Goal: Communication & Community: Participate in discussion

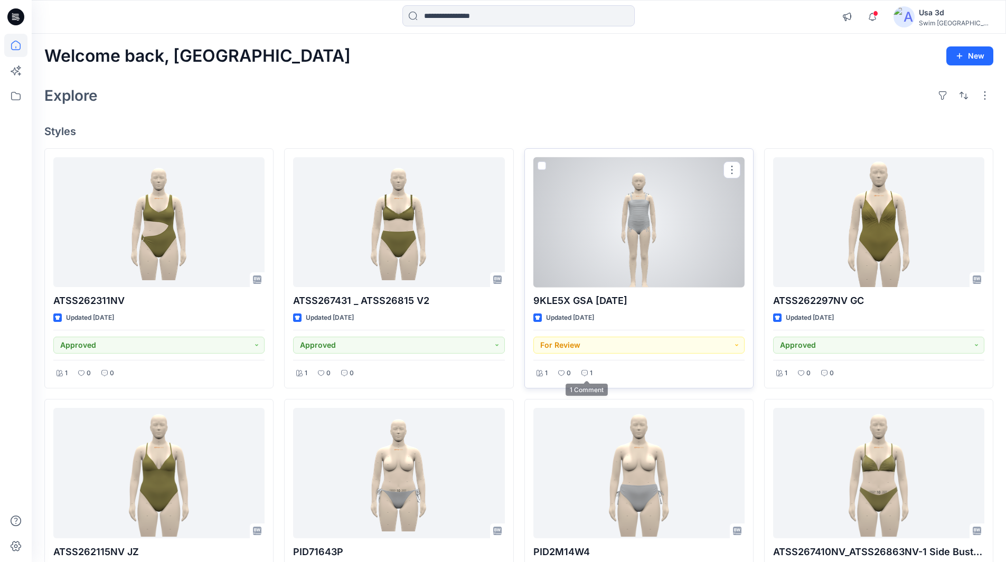
click at [583, 376] on icon at bounding box center [584, 373] width 6 height 6
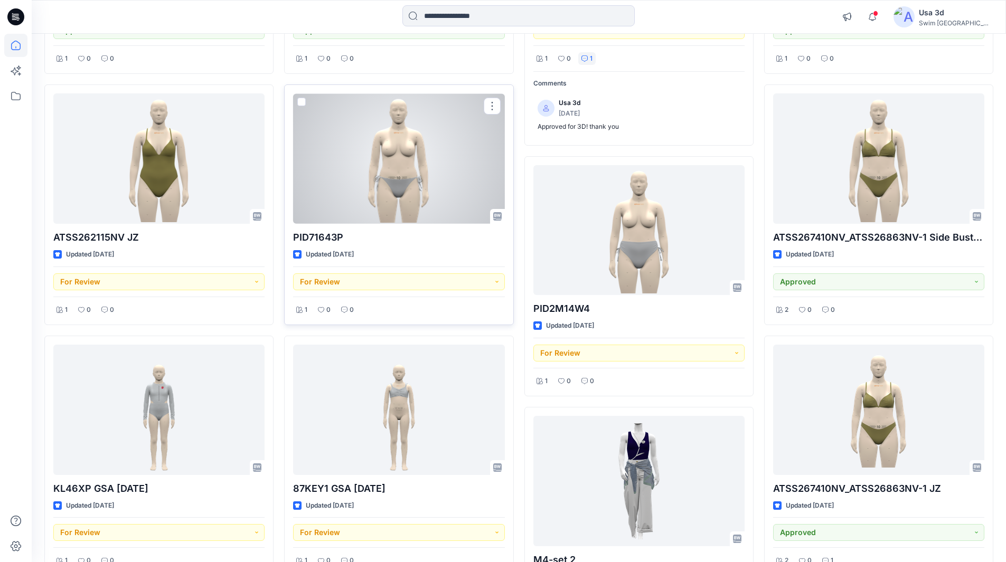
scroll to position [451, 0]
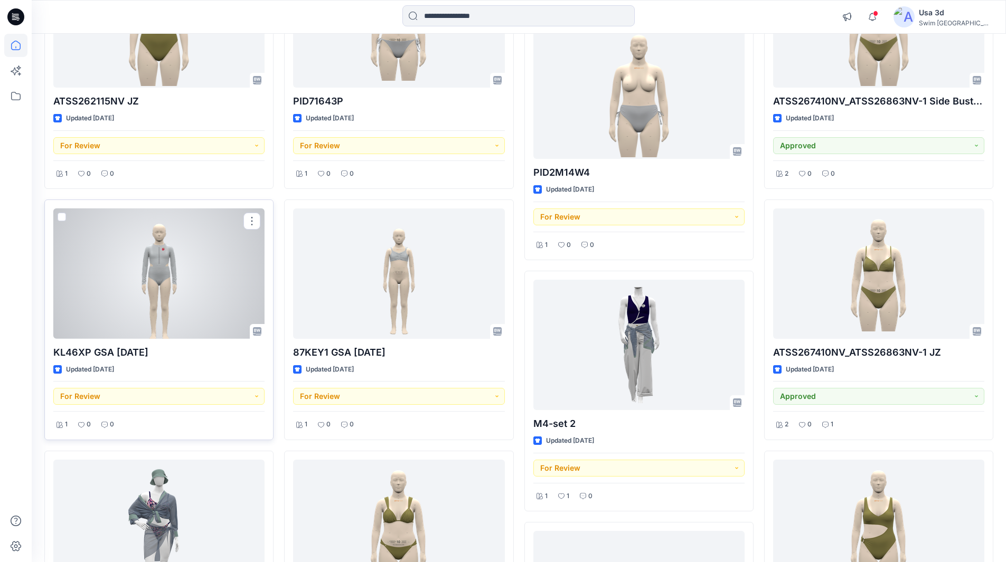
click at [196, 275] on div at bounding box center [158, 274] width 211 height 130
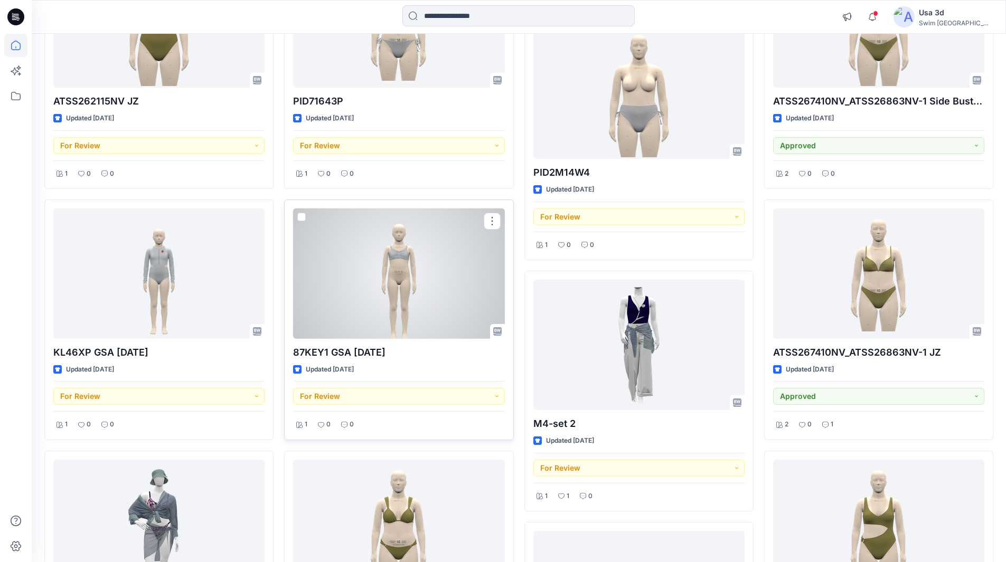
click at [369, 270] on div at bounding box center [398, 274] width 211 height 130
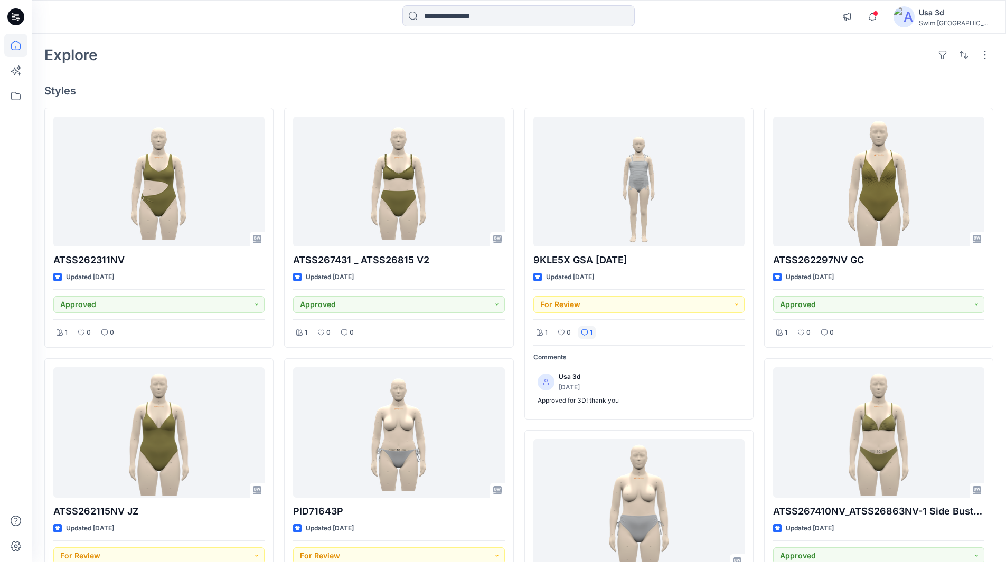
scroll to position [0, 0]
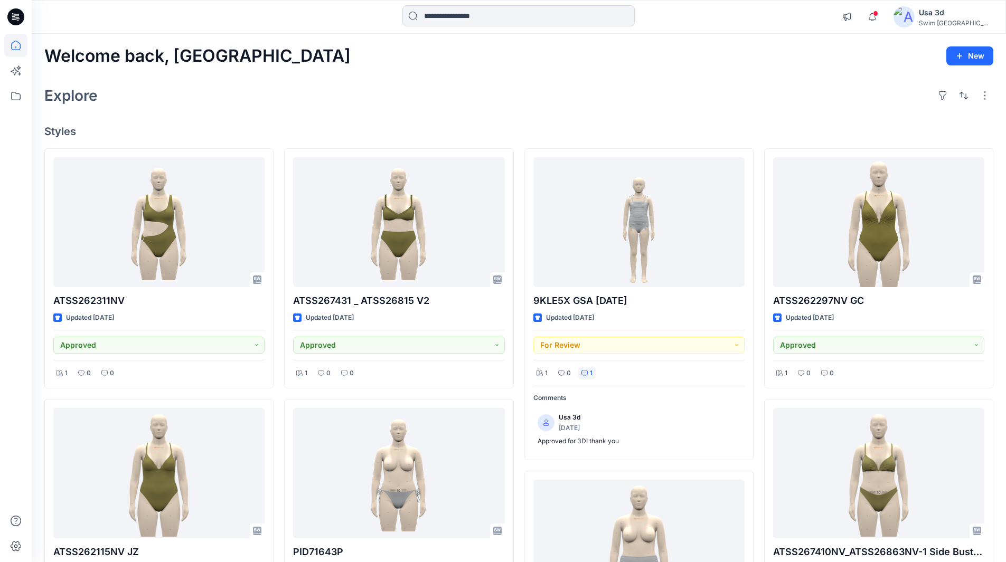
click at [17, 17] on icon at bounding box center [17, 17] width 4 height 1
click at [882, 22] on icon "button" at bounding box center [872, 16] width 20 height 21
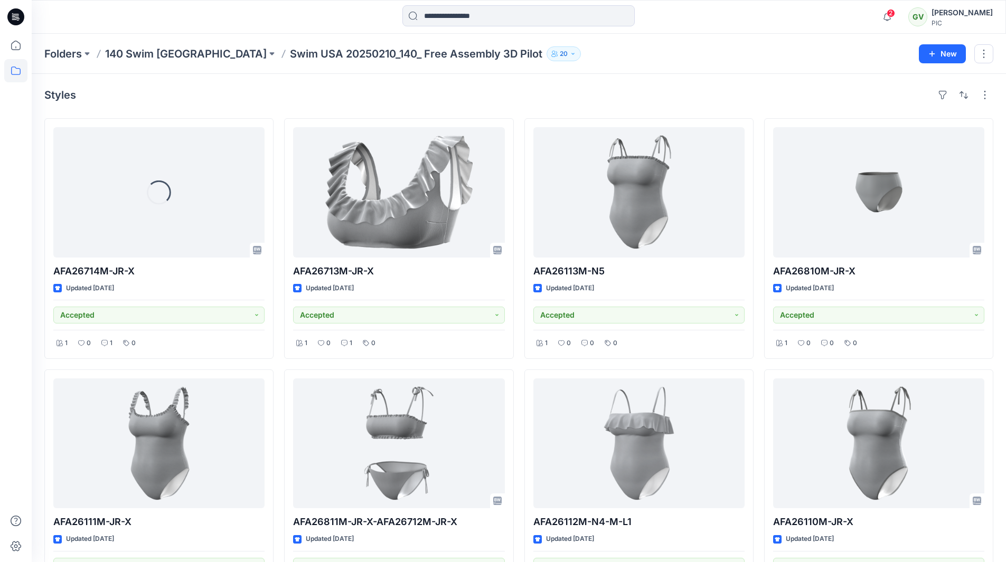
click at [20, 17] on icon at bounding box center [15, 16] width 17 height 17
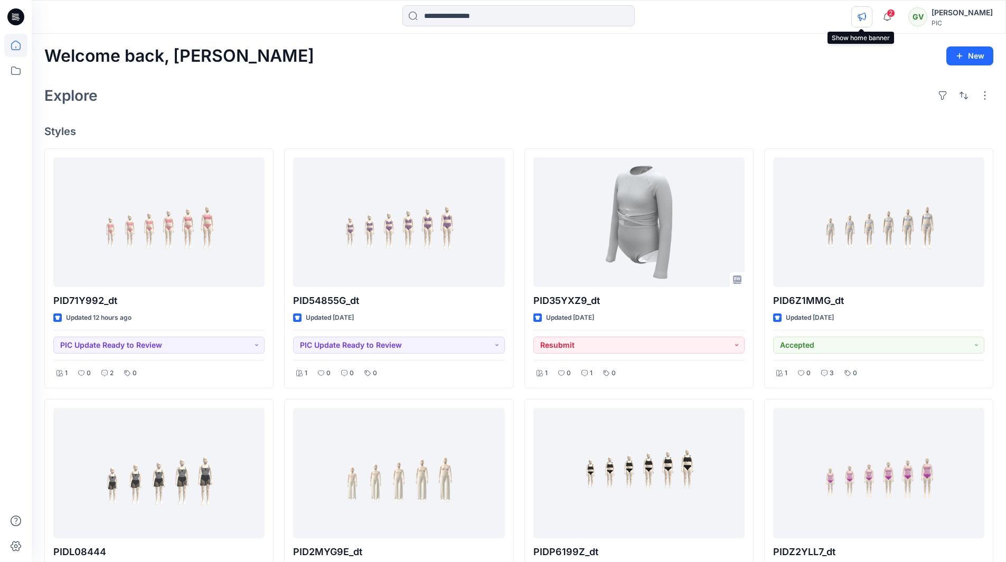
click at [869, 13] on button "button" at bounding box center [861, 16] width 21 height 21
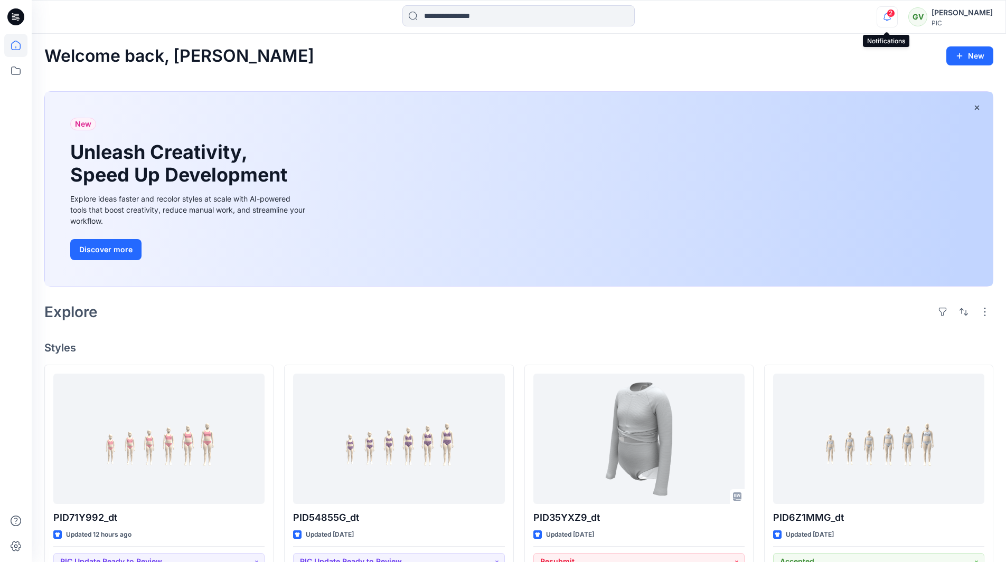
click at [885, 13] on icon "button" at bounding box center [887, 16] width 20 height 21
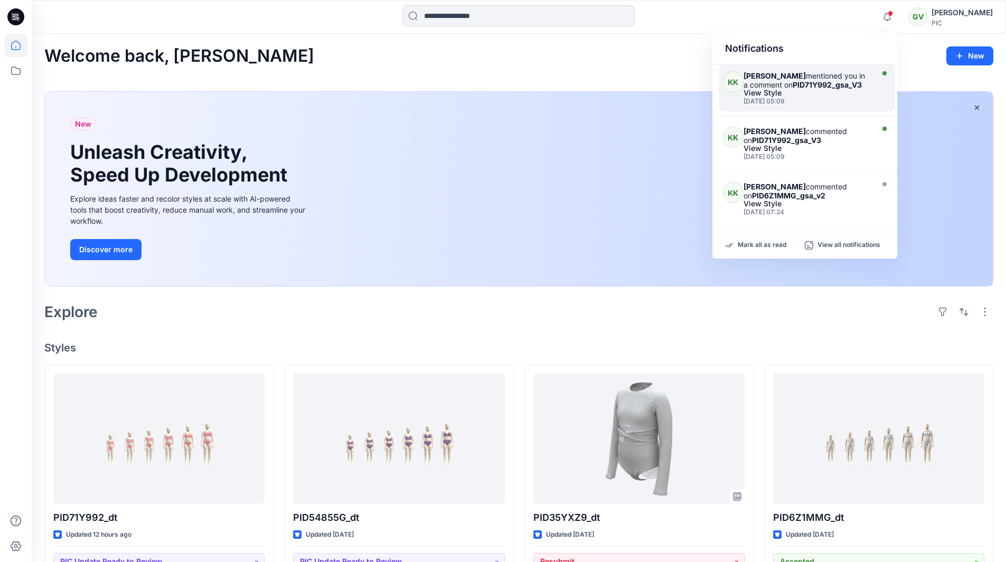
click at [831, 97] on div "View Style" at bounding box center [806, 92] width 127 height 7
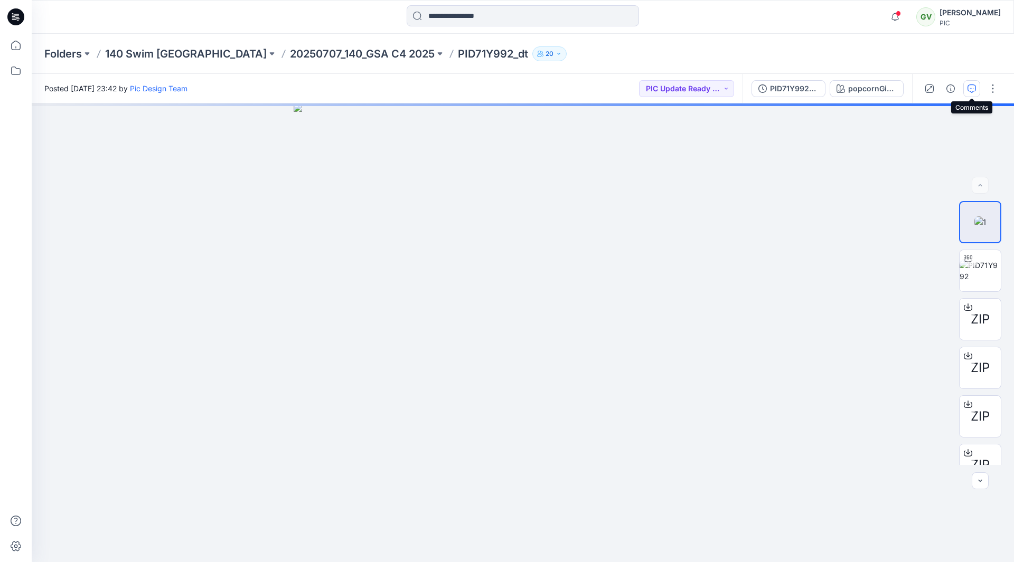
click at [978, 93] on button "button" at bounding box center [971, 88] width 17 height 17
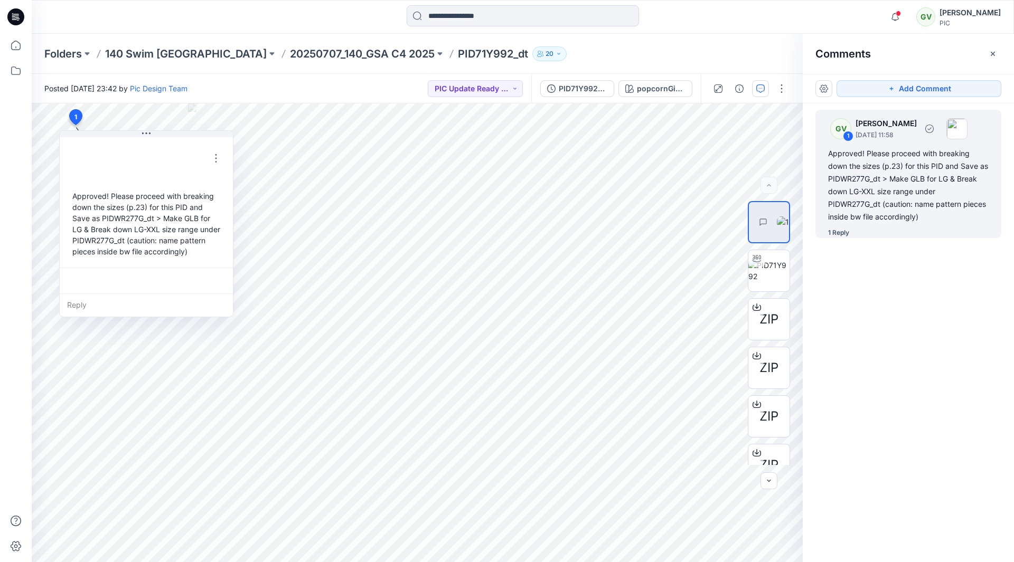
click at [889, 177] on div "Approved! Please proceed with breaking down the sizes (p.23) for this PID and S…" at bounding box center [908, 185] width 160 height 76
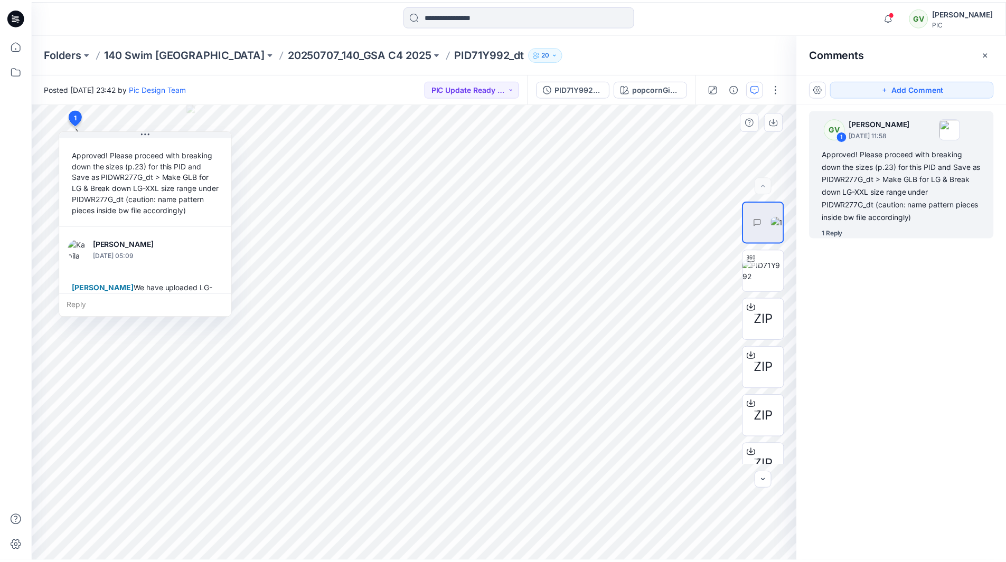
scroll to position [74, 0]
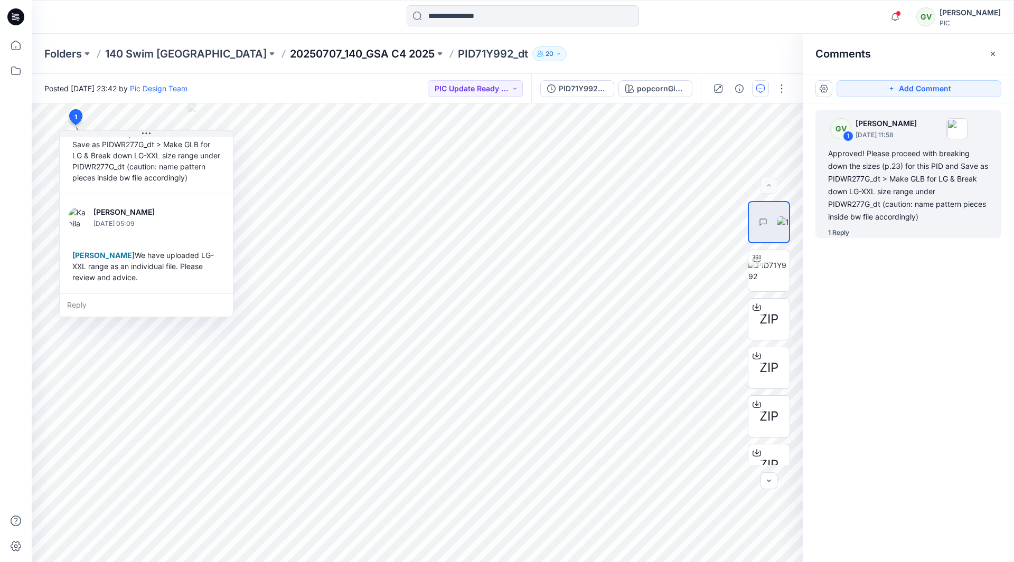
click at [290, 53] on p "20250707_140_GSA C4 2025" at bounding box center [362, 53] width 145 height 15
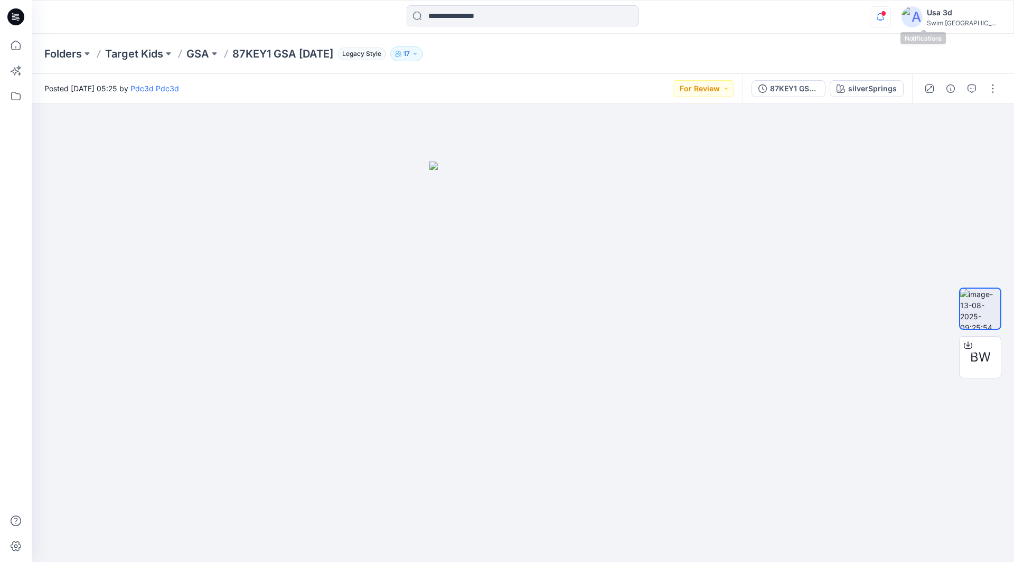
click at [890, 21] on icon "button" at bounding box center [880, 16] width 20 height 21
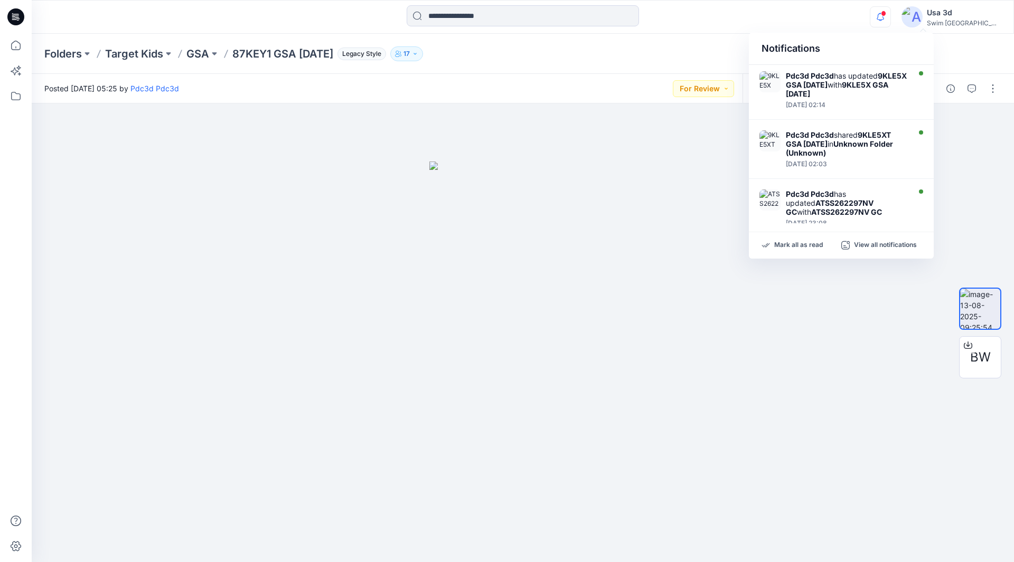
click at [890, 21] on icon "button" at bounding box center [880, 16] width 20 height 21
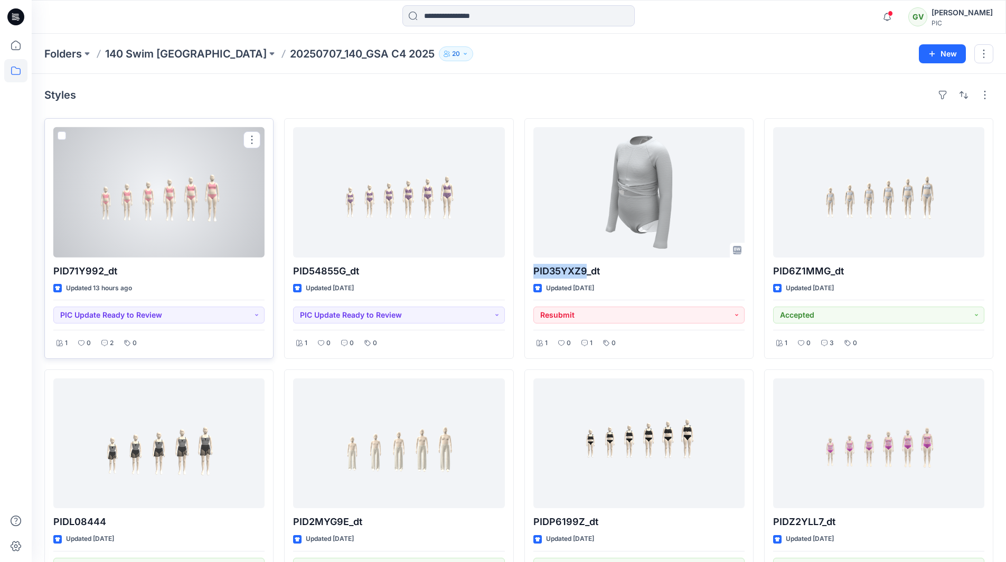
click at [218, 220] on div at bounding box center [158, 192] width 211 height 130
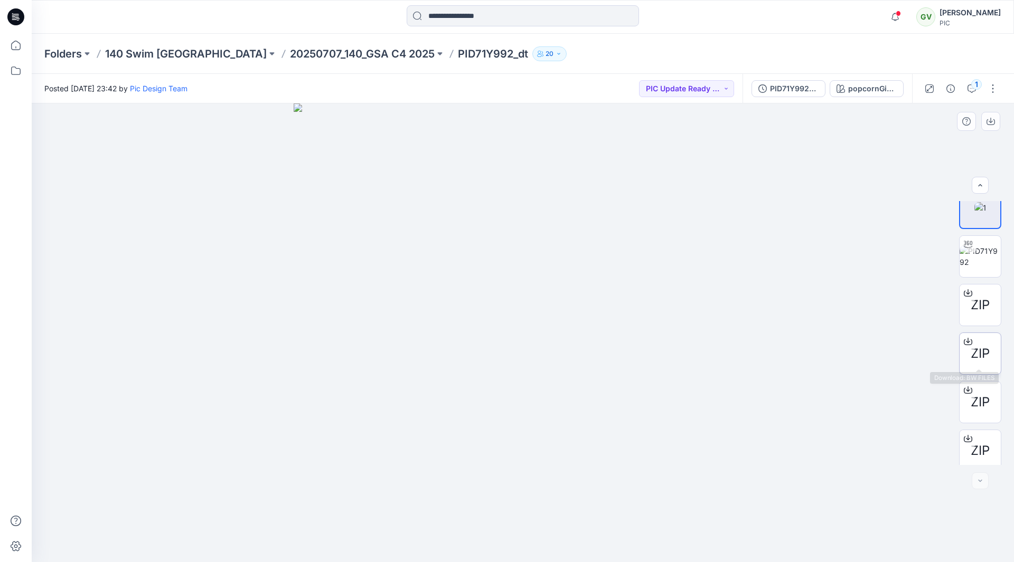
scroll to position [21, 0]
click at [969, 86] on icon "button" at bounding box center [971, 88] width 8 height 8
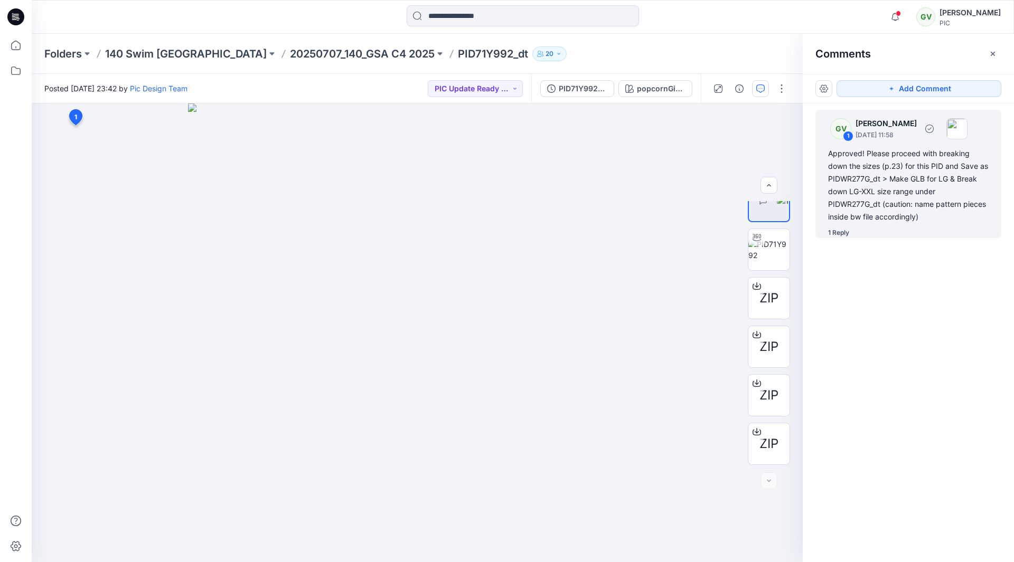
click at [877, 222] on div "Approved! Please proceed with breaking down the sizes (p.23) for this PID and S…" at bounding box center [908, 185] width 160 height 76
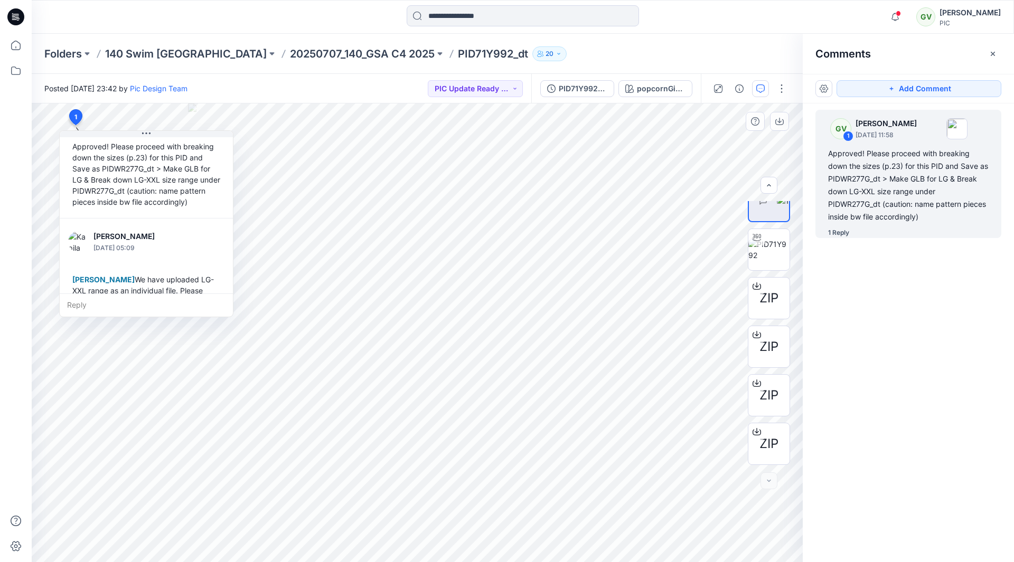
scroll to position [74, 0]
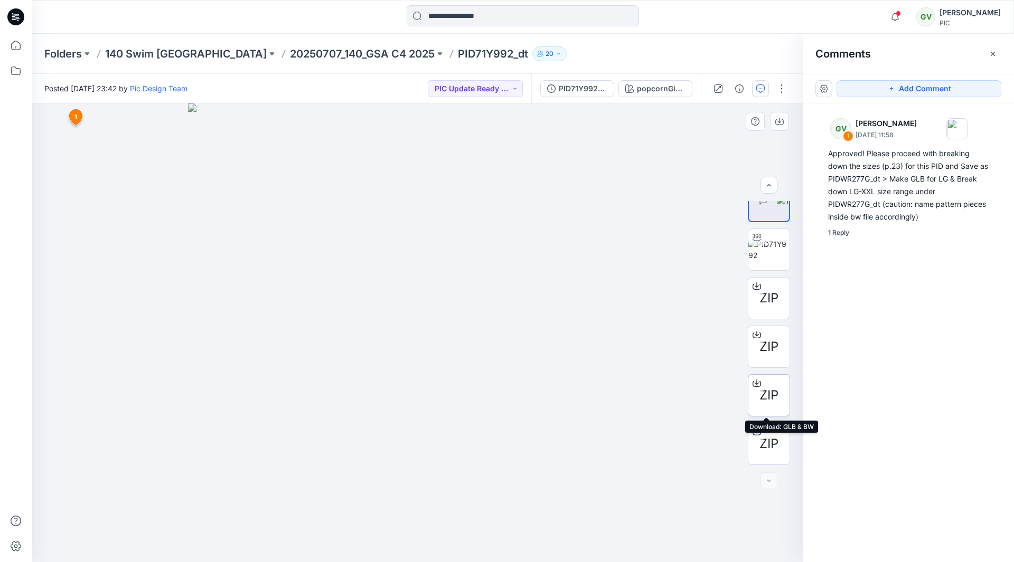
click at [770, 404] on span "ZIP" at bounding box center [768, 395] width 19 height 19
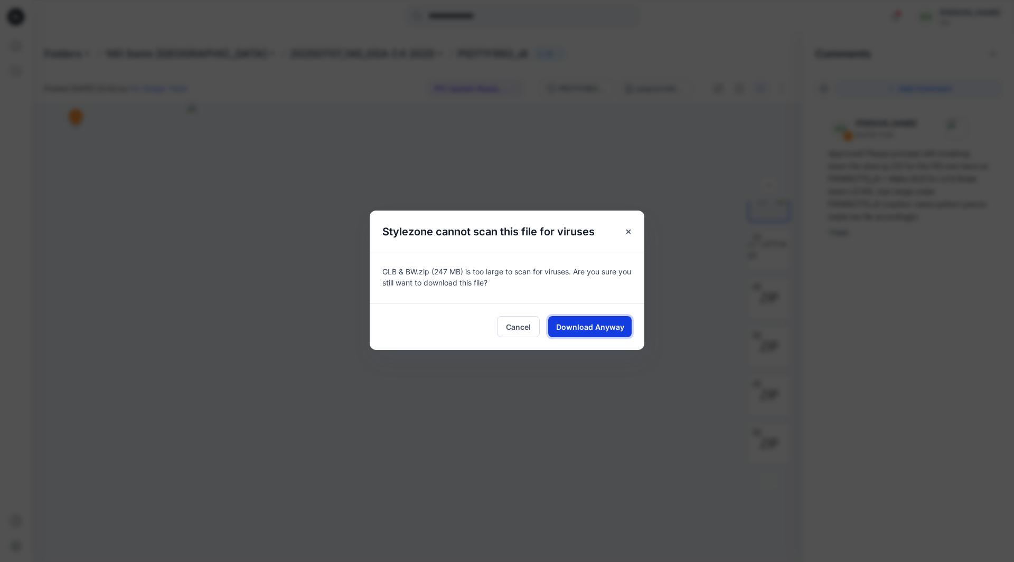
click at [594, 321] on span "Download Anyway" at bounding box center [590, 326] width 68 height 11
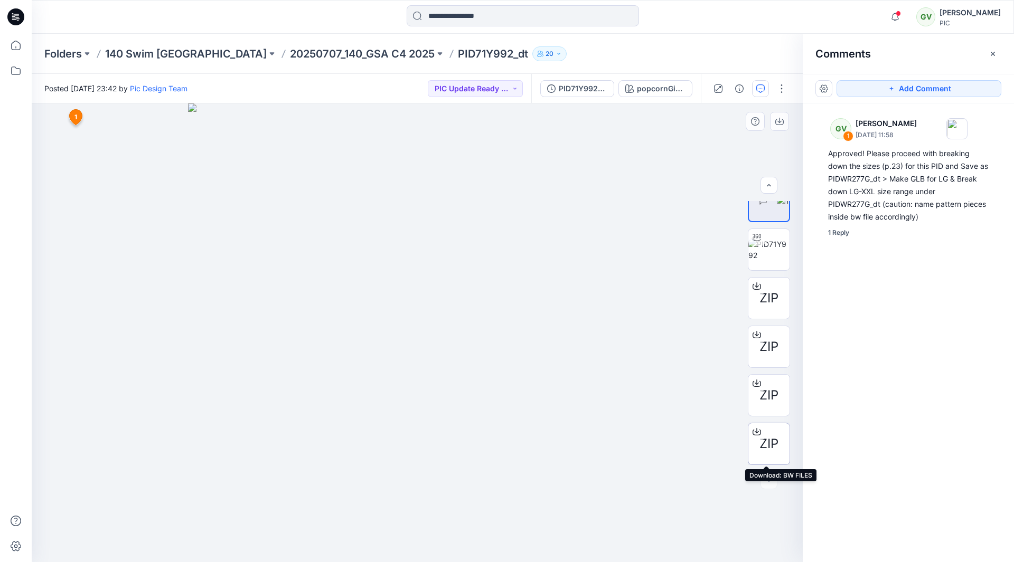
click at [768, 440] on span "ZIP" at bounding box center [768, 443] width 19 height 19
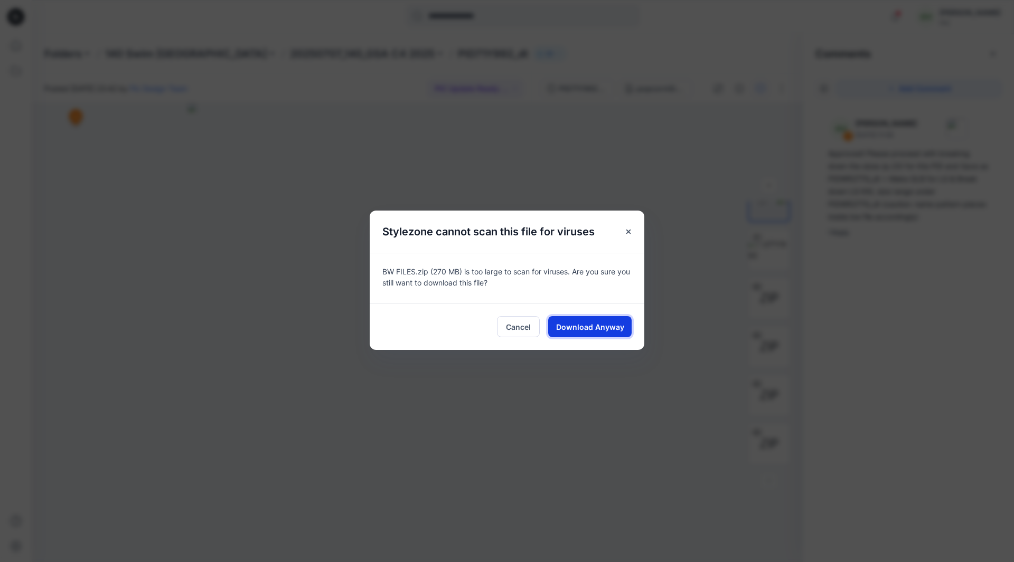
click at [617, 325] on span "Download Anyway" at bounding box center [590, 326] width 68 height 11
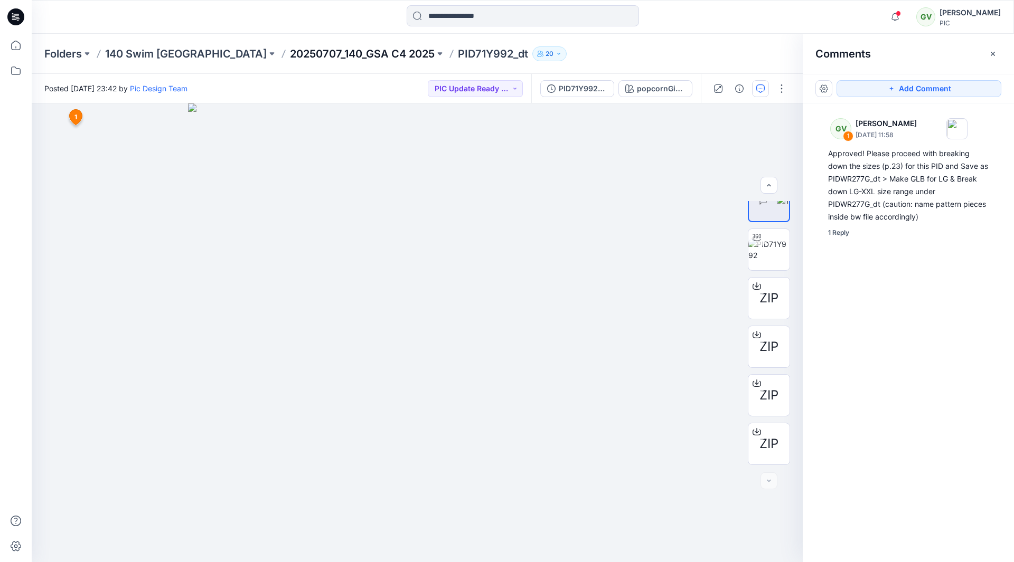
click at [302, 50] on p "20250707_140_GSA C4 2025" at bounding box center [362, 53] width 145 height 15
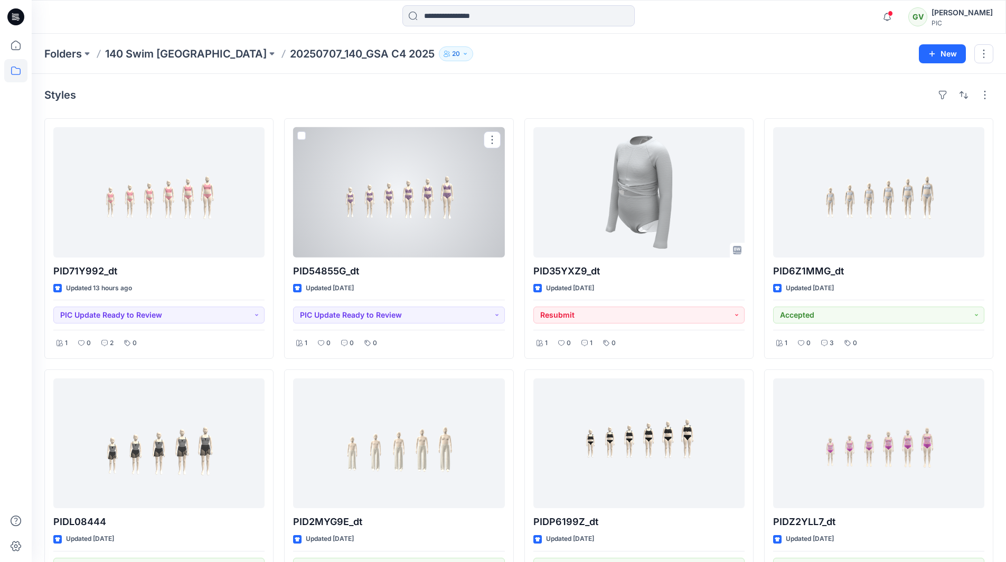
click at [408, 226] on div at bounding box center [398, 192] width 211 height 130
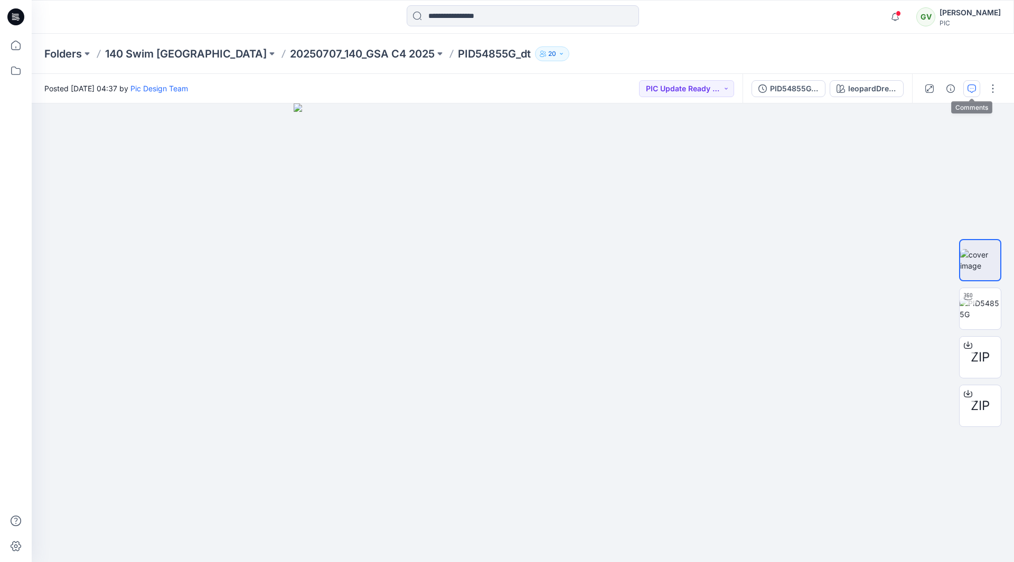
click at [974, 94] on button "button" at bounding box center [971, 88] width 17 height 17
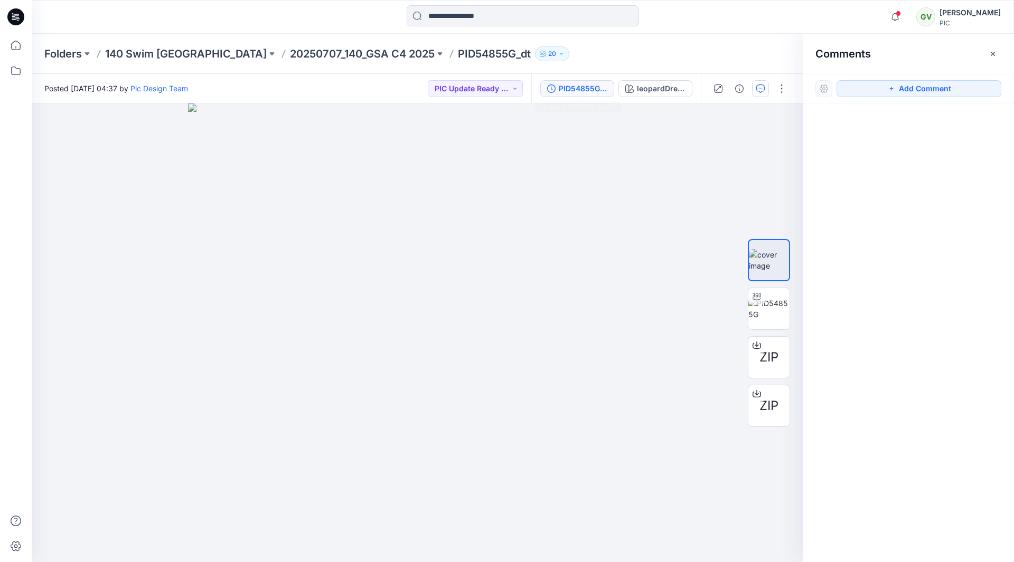
click at [555, 80] on button "PID54855G_gsa_V4" at bounding box center [577, 88] width 74 height 17
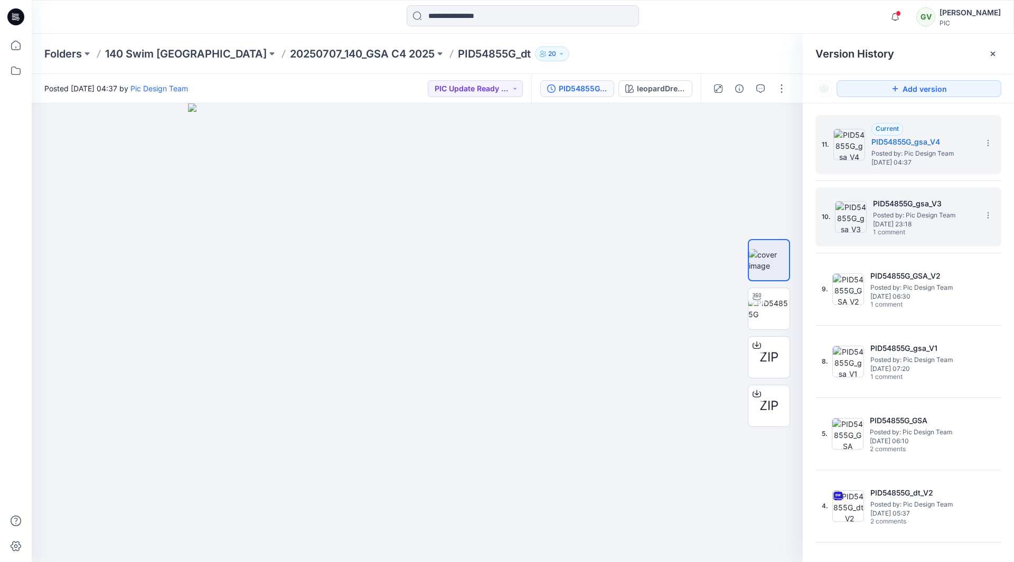
click at [918, 239] on div "10. PID54855G_gsa_V3 Posted by: Pic Design Team Thursday, August 14, 2025 23:18…" at bounding box center [900, 217] width 158 height 51
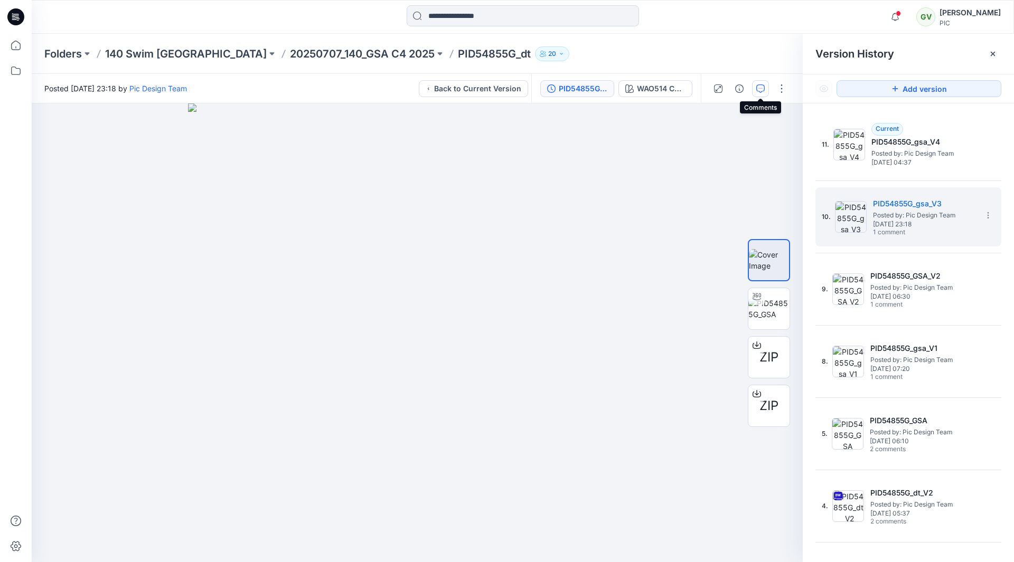
click at [753, 83] on button "button" at bounding box center [760, 88] width 17 height 17
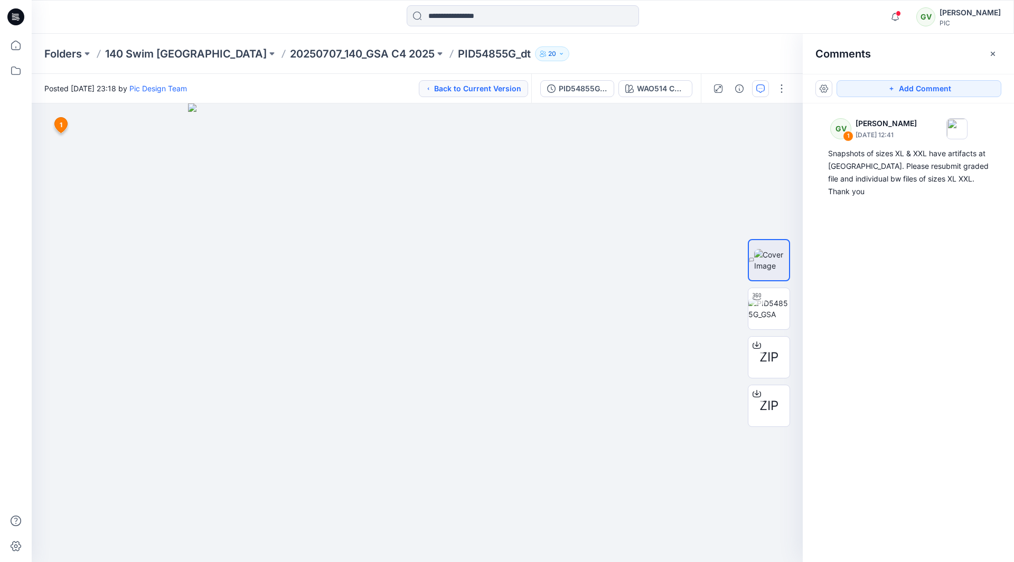
click at [498, 89] on button "Back to Current Version" at bounding box center [473, 88] width 109 height 17
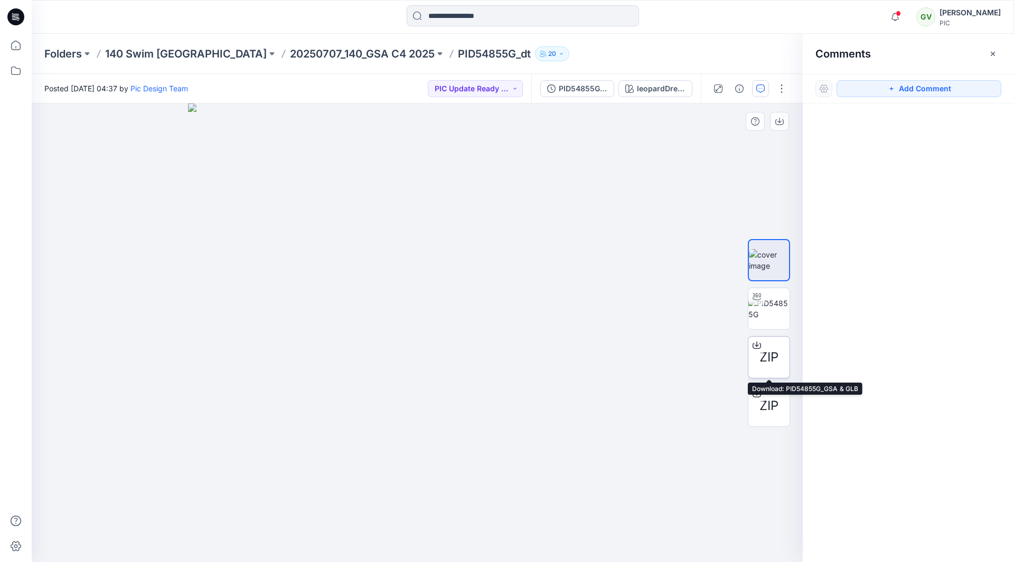
click at [775, 359] on span "ZIP" at bounding box center [768, 357] width 19 height 19
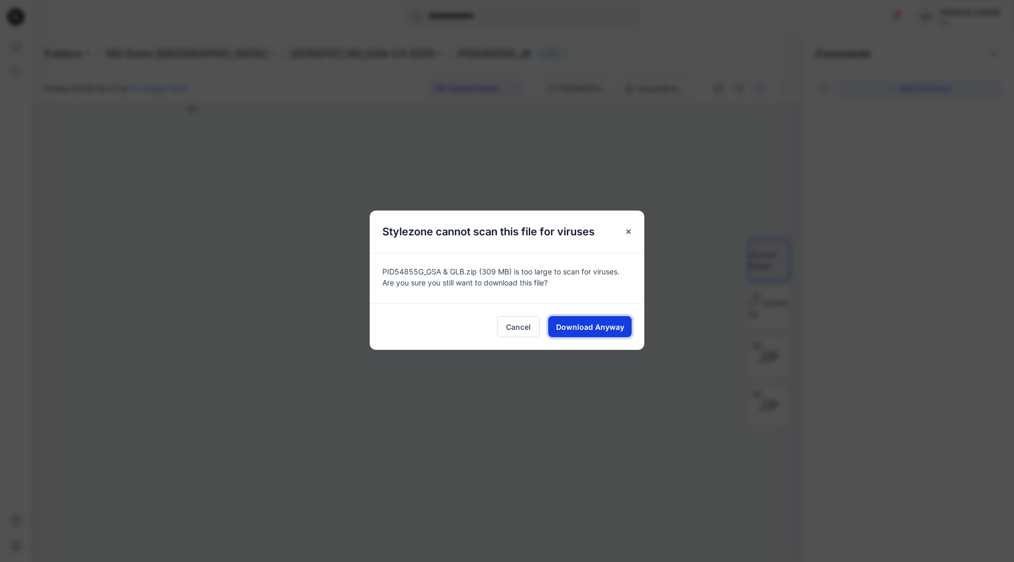
click at [599, 324] on span "Download Anyway" at bounding box center [590, 326] width 68 height 11
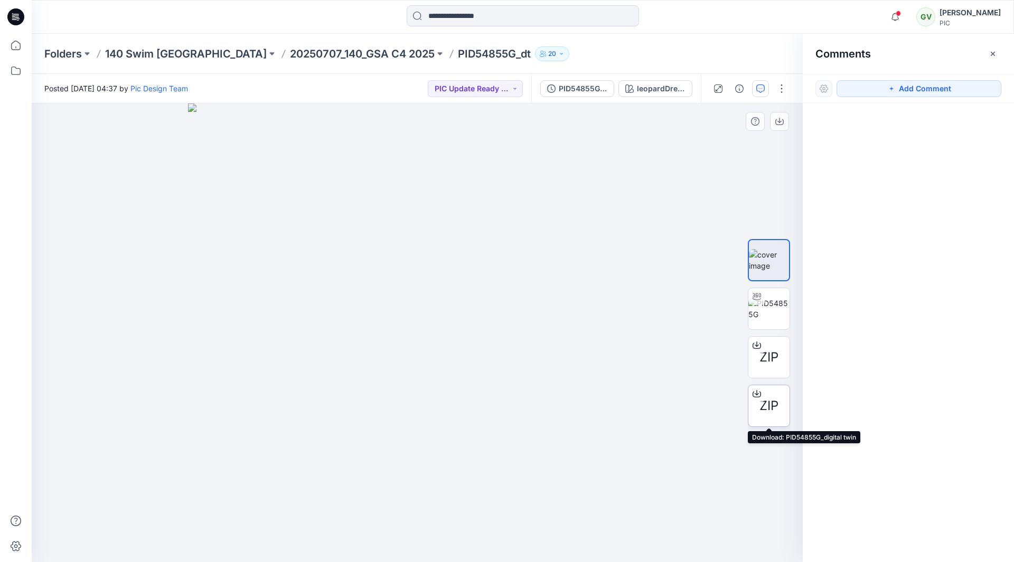
click at [768, 400] on span "ZIP" at bounding box center [768, 405] width 19 height 19
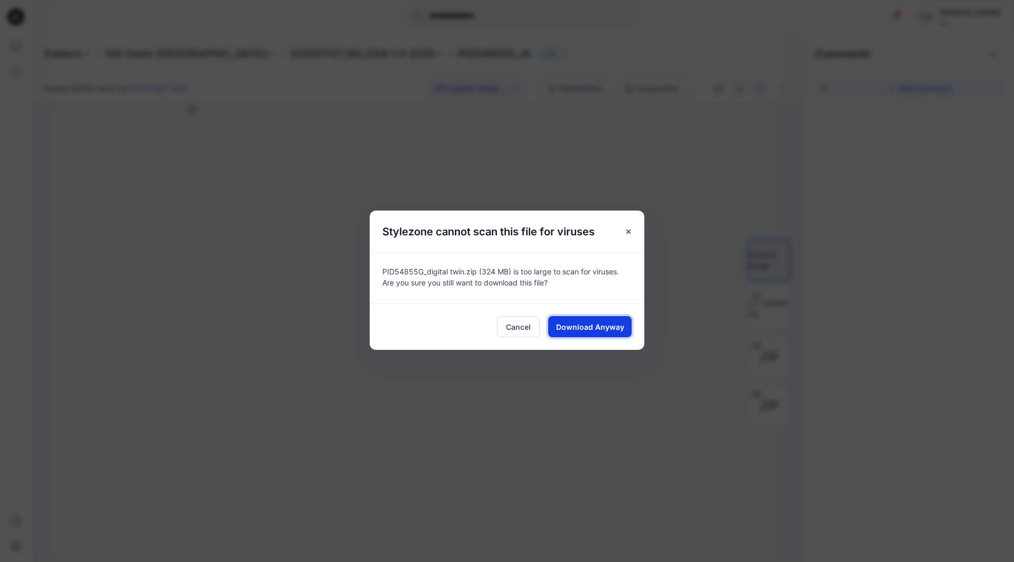
click at [601, 334] on button "Download Anyway" at bounding box center [589, 326] width 83 height 21
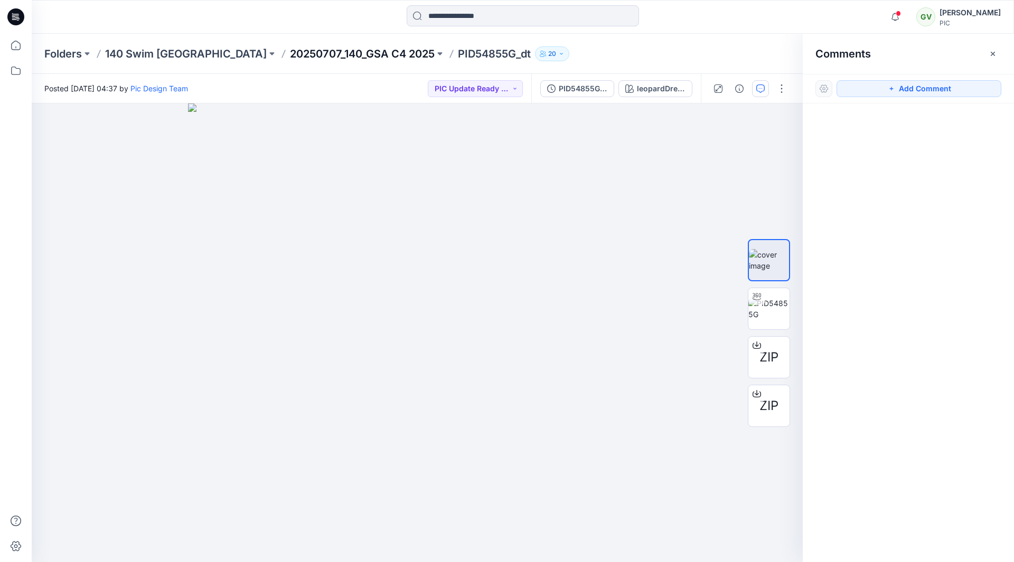
click at [291, 50] on p "20250707_140_GSA C4 2025" at bounding box center [362, 53] width 145 height 15
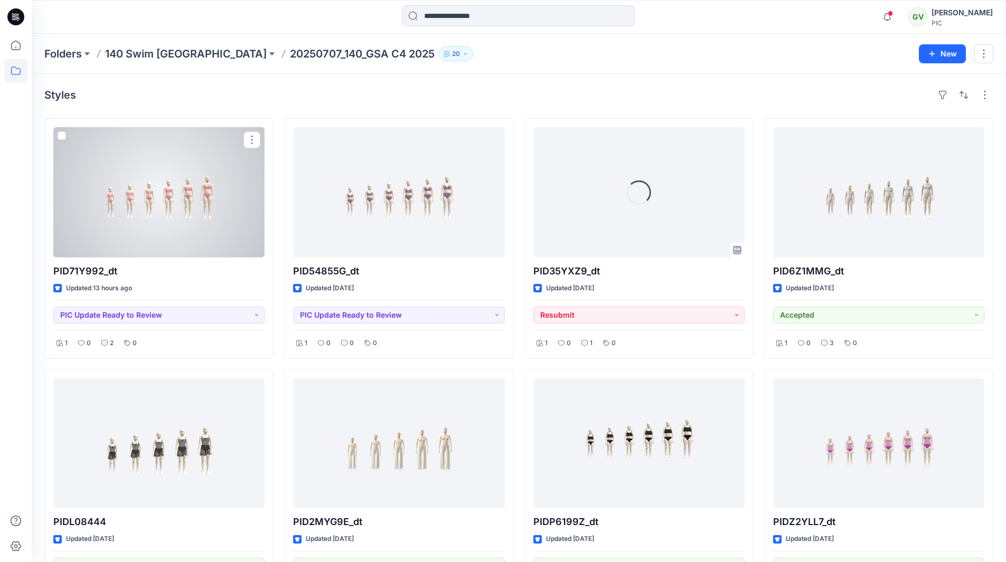
click at [255, 216] on div at bounding box center [158, 192] width 211 height 130
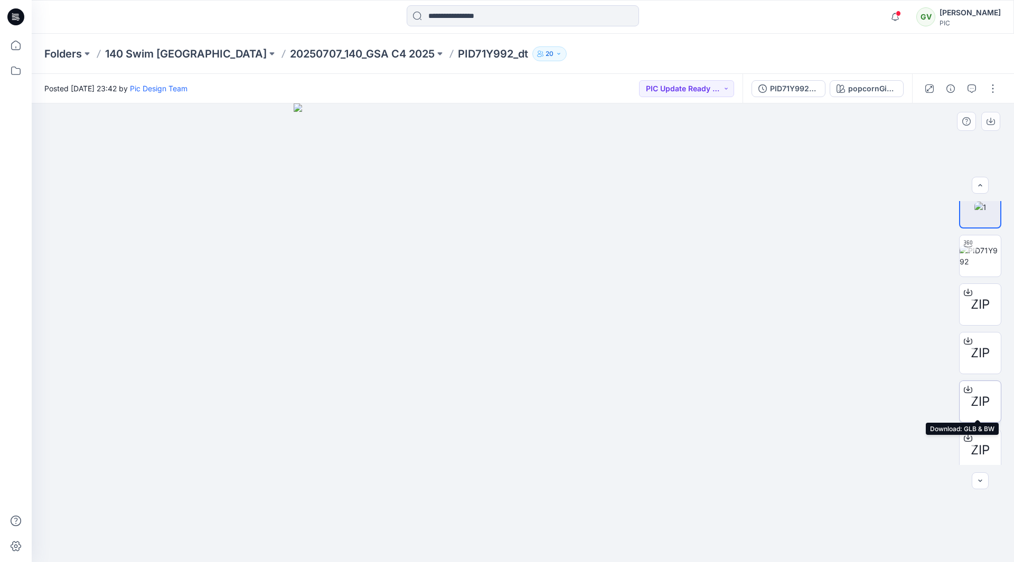
scroll to position [21, 0]
click at [683, 91] on button "PIC Update Ready to Review" at bounding box center [686, 88] width 95 height 17
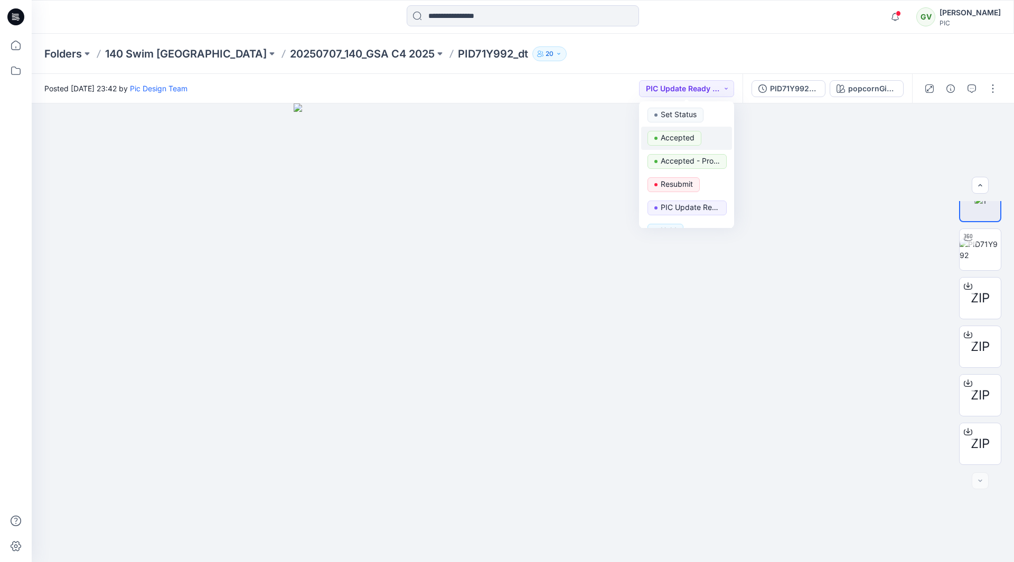
click at [679, 136] on p "Accepted" at bounding box center [677, 138] width 34 height 14
click at [973, 90] on icon "button" at bounding box center [971, 88] width 8 height 8
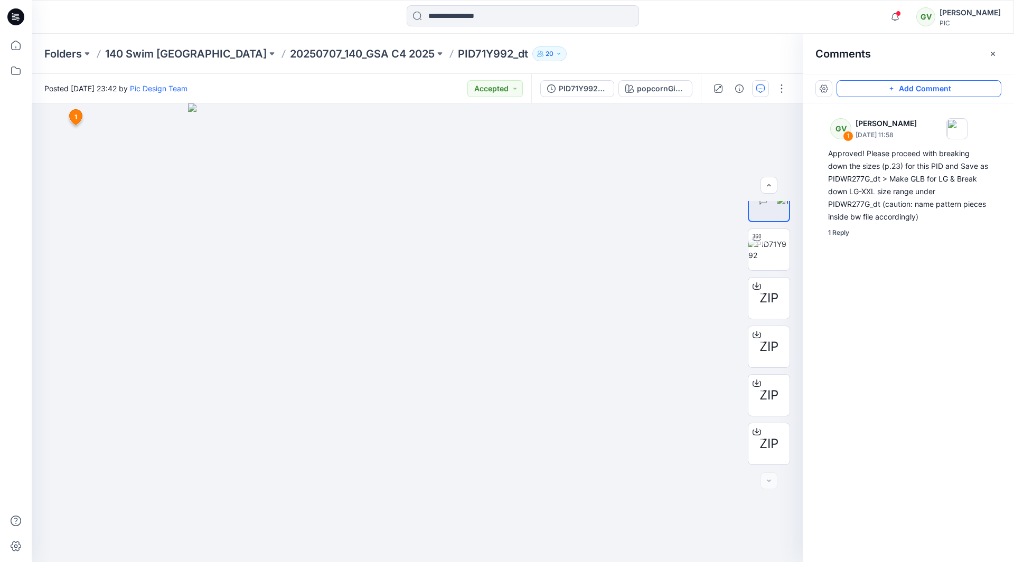
click at [887, 97] on button "Add Comment" at bounding box center [918, 88] width 165 height 17
click at [608, 91] on button "PID71Y992_gsa_V3" at bounding box center [577, 88] width 74 height 17
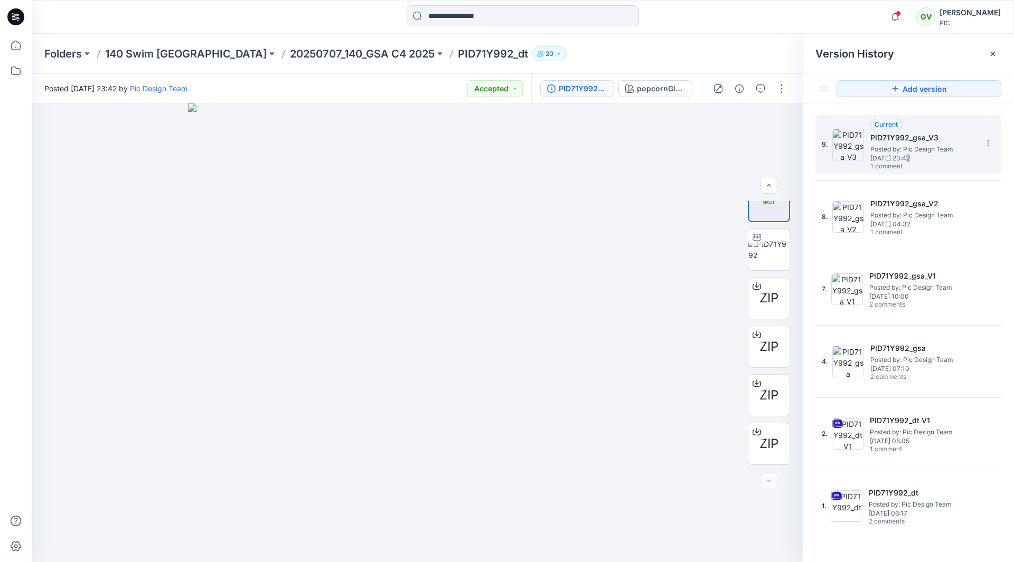
click at [907, 159] on span "Thursday, August 14, 2025 23:42" at bounding box center [923, 158] width 106 height 7
click at [766, 86] on button "button" at bounding box center [760, 88] width 17 height 17
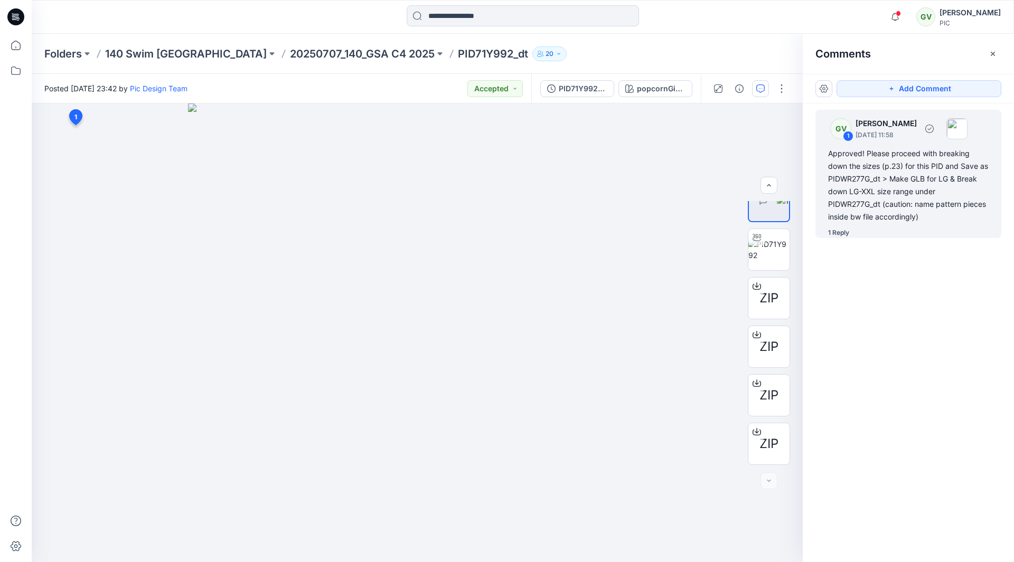
click at [885, 176] on div "Approved! Please proceed with breaking down the sizes (p.23) for this PID and S…" at bounding box center [908, 185] width 160 height 76
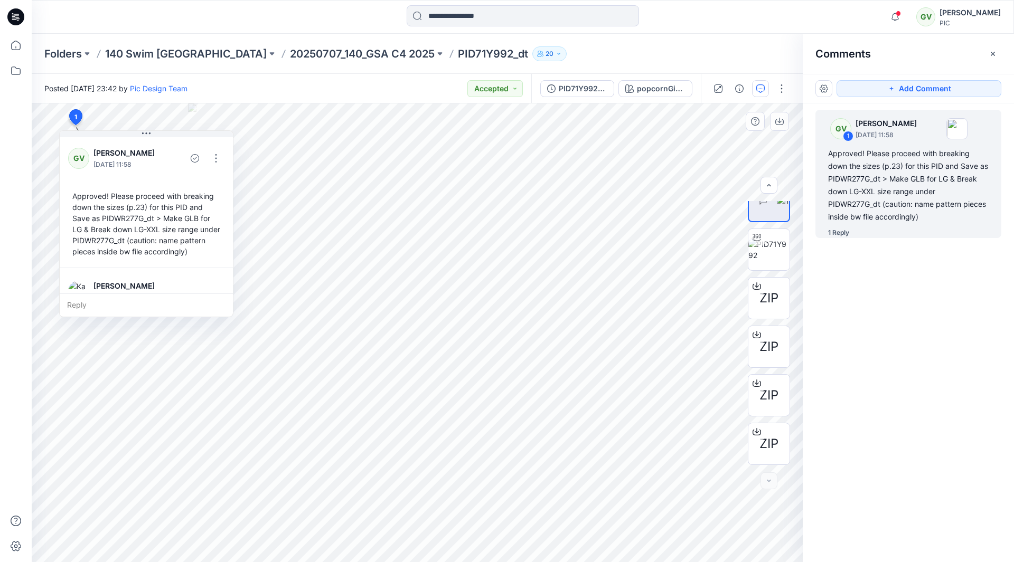
click at [91, 302] on div "Reply" at bounding box center [146, 304] width 173 height 23
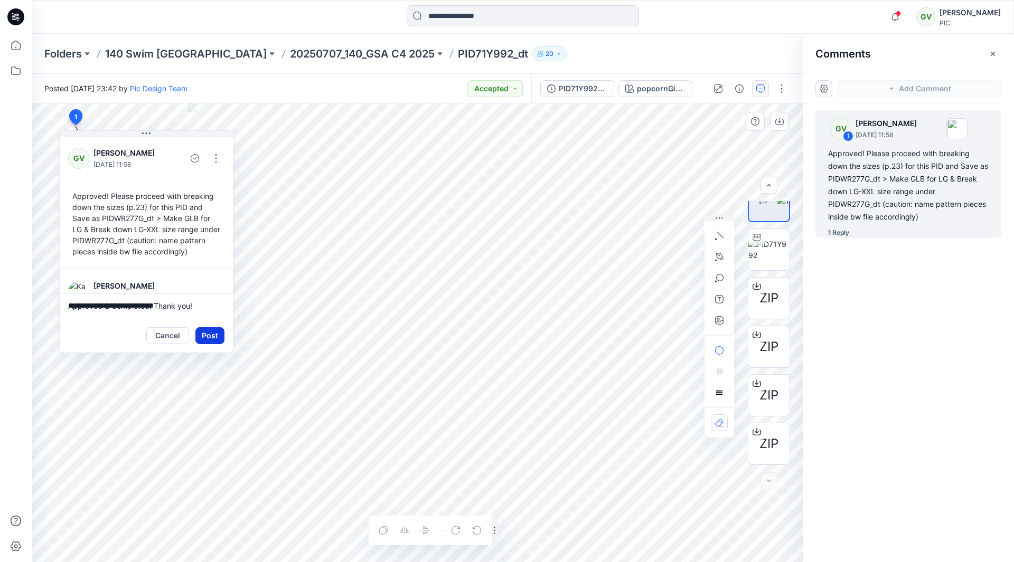
type textarea "**********"
click at [205, 340] on button "Post" at bounding box center [209, 335] width 29 height 17
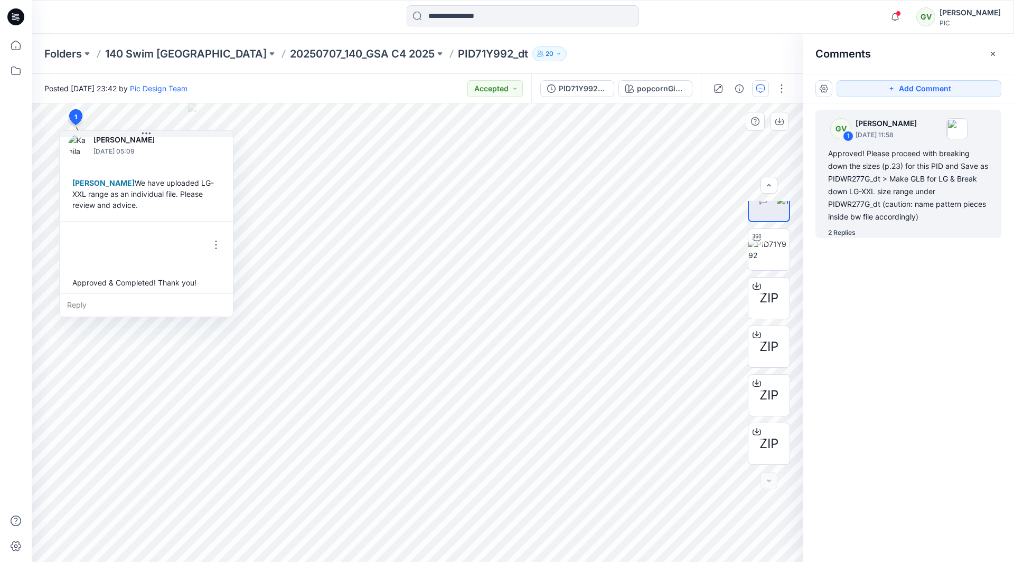
scroll to position [151, 0]
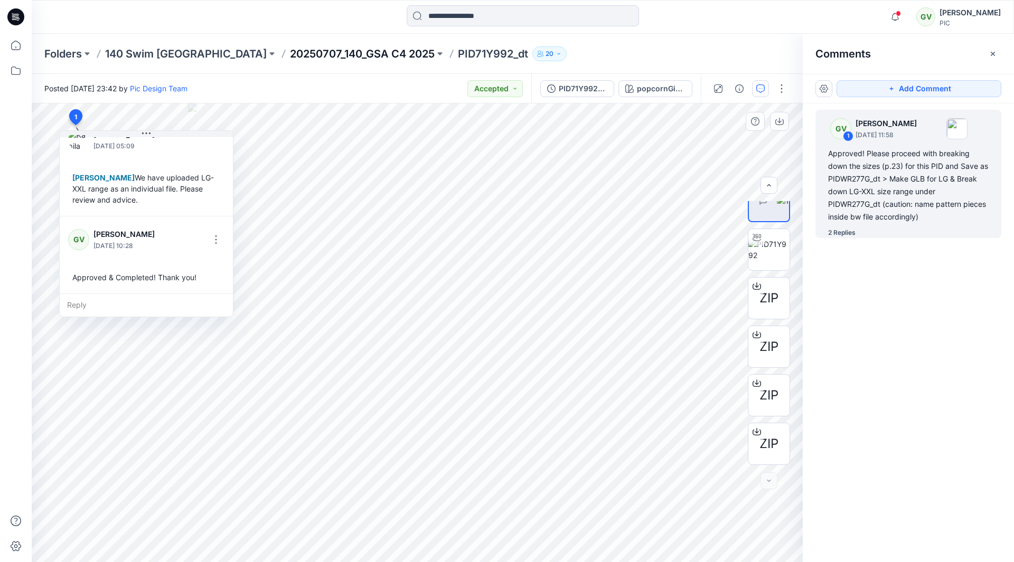
click at [314, 53] on p "20250707_140_GSA C4 2025" at bounding box center [362, 53] width 145 height 15
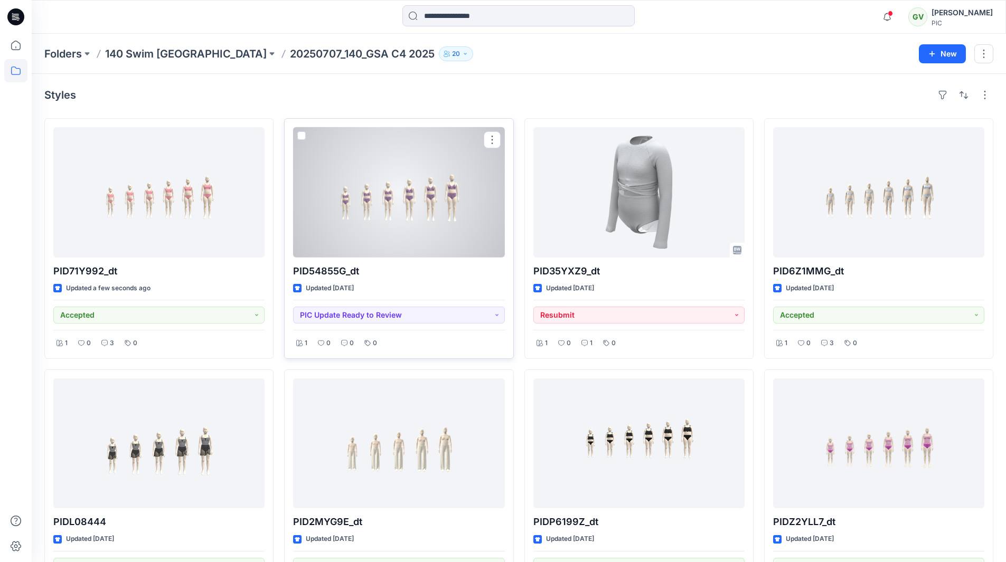
click at [428, 222] on div at bounding box center [398, 192] width 211 height 130
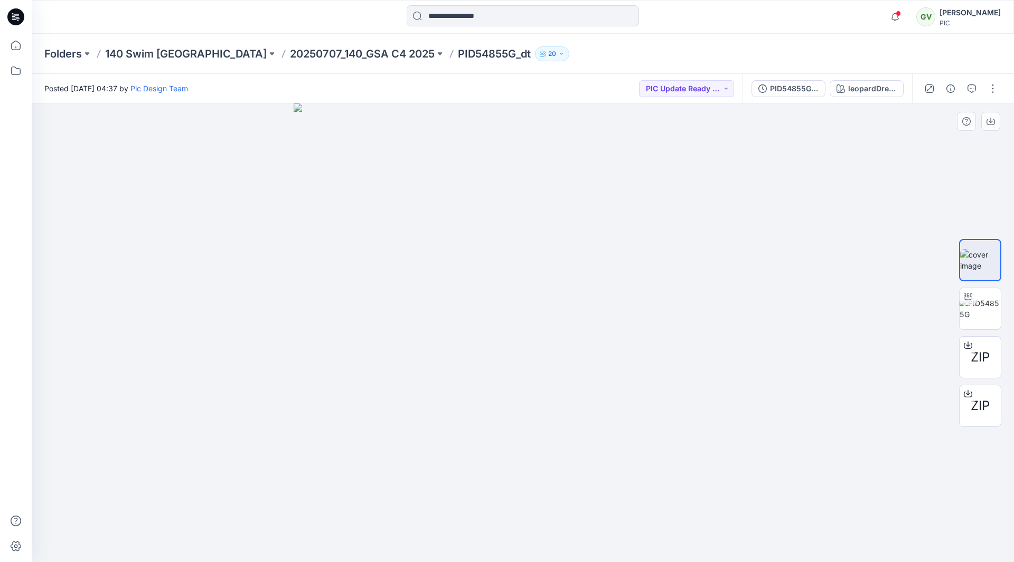
click at [651, 288] on img at bounding box center [522, 332] width 458 height 459
click at [991, 316] on img at bounding box center [979, 309] width 41 height 22
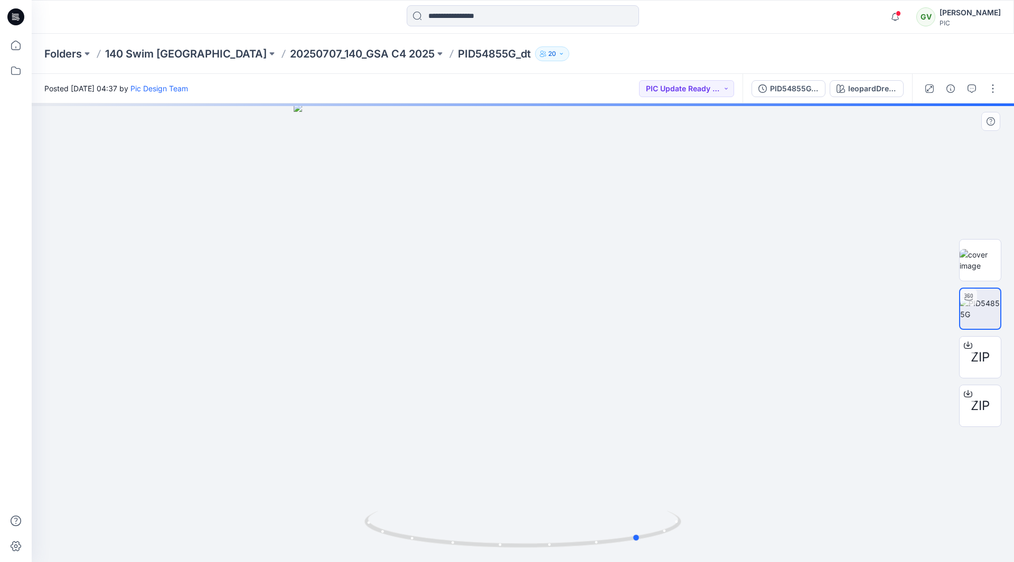
drag, startPoint x: 497, startPoint y: 326, endPoint x: 324, endPoint y: 333, distance: 172.7
click at [324, 333] on div at bounding box center [523, 332] width 982 height 459
drag, startPoint x: 466, startPoint y: 344, endPoint x: 672, endPoint y: 325, distance: 207.3
click at [672, 325] on div at bounding box center [523, 332] width 982 height 459
drag, startPoint x: 585, startPoint y: 317, endPoint x: 510, endPoint y: 322, distance: 74.6
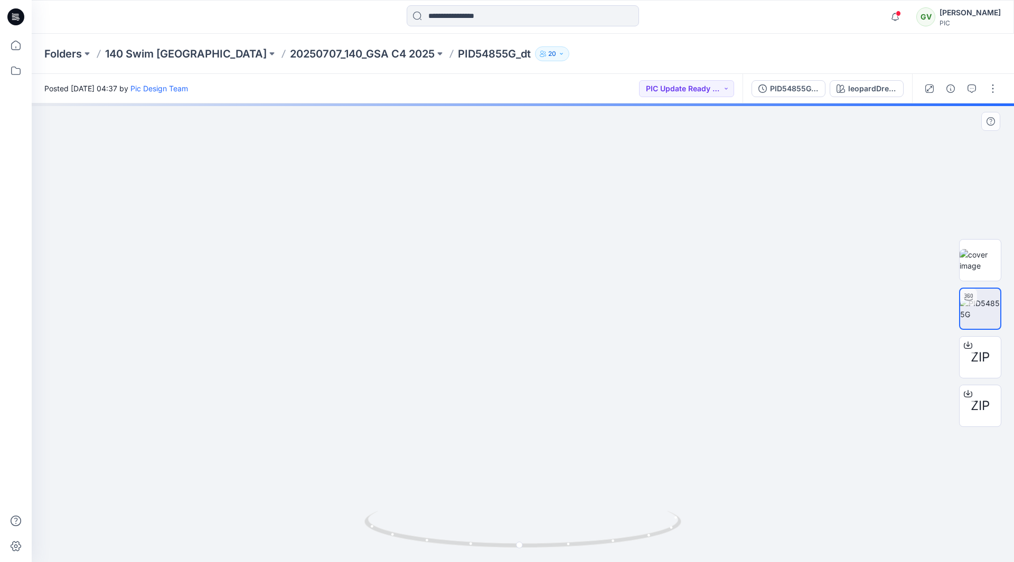
click at [510, 322] on img at bounding box center [523, 301] width 598 height 524
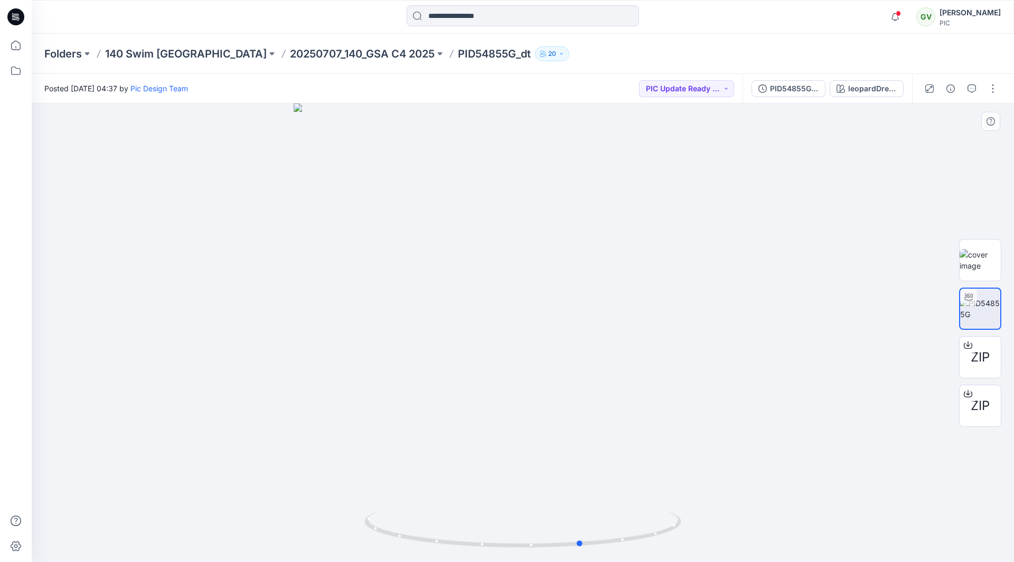
drag, startPoint x: 565, startPoint y: 330, endPoint x: 627, endPoint y: 301, distance: 68.7
click at [627, 301] on div at bounding box center [523, 332] width 982 height 459
drag, startPoint x: 643, startPoint y: 319, endPoint x: 595, endPoint y: 323, distance: 48.2
click at [595, 323] on div at bounding box center [523, 332] width 982 height 459
click at [460, 14] on input at bounding box center [522, 15] width 232 height 21
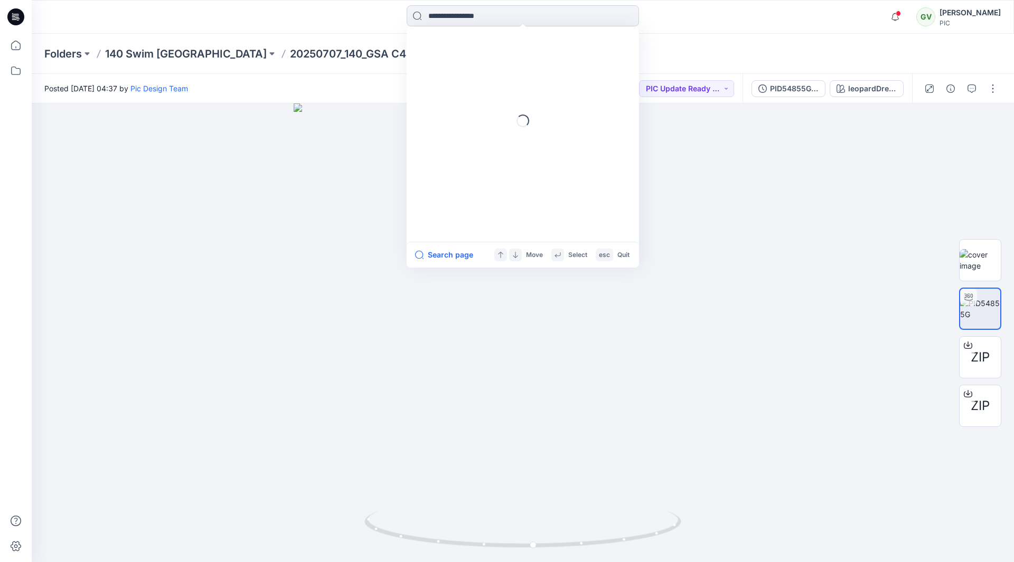
paste input "**********"
type input "**********"
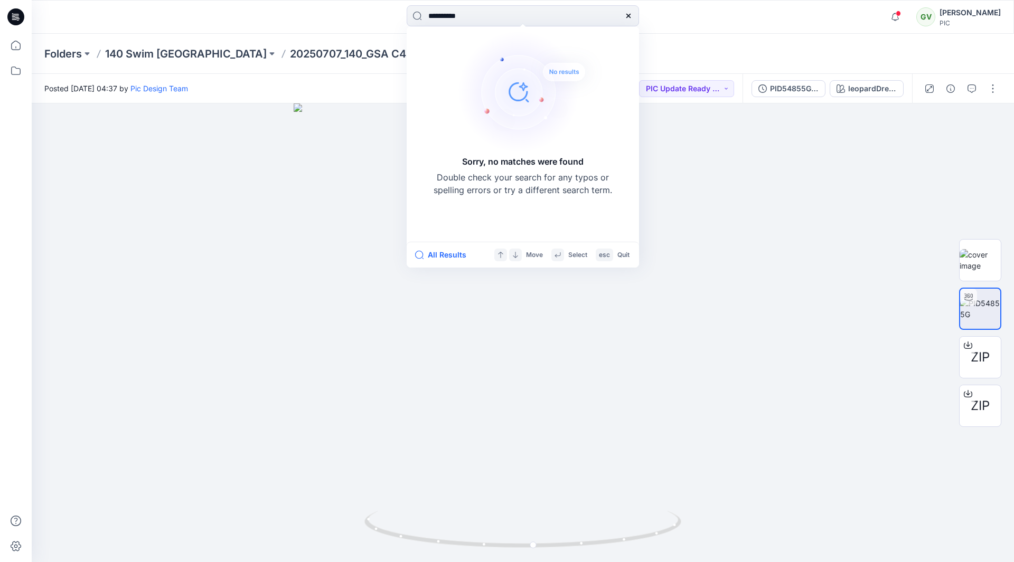
drag, startPoint x: 484, startPoint y: 15, endPoint x: 399, endPoint y: 24, distance: 85.5
click at [399, 24] on div "**********" at bounding box center [522, 16] width 491 height 23
click at [792, 56] on div "Folders 140 Swim USA 20250707_140_GSA C4 2025 PID54855G_dt 20" at bounding box center [481, 53] width 874 height 15
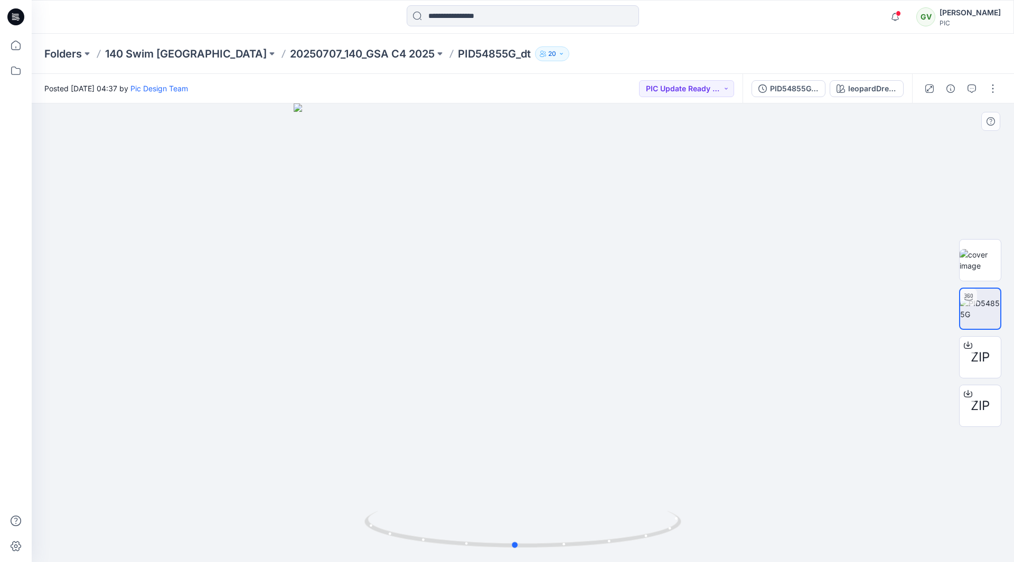
drag, startPoint x: 675, startPoint y: 339, endPoint x: 670, endPoint y: 344, distance: 6.7
click at [670, 344] on div at bounding box center [523, 332] width 982 height 459
click at [807, 89] on div "PID54855G_gsa_V4" at bounding box center [794, 89] width 49 height 12
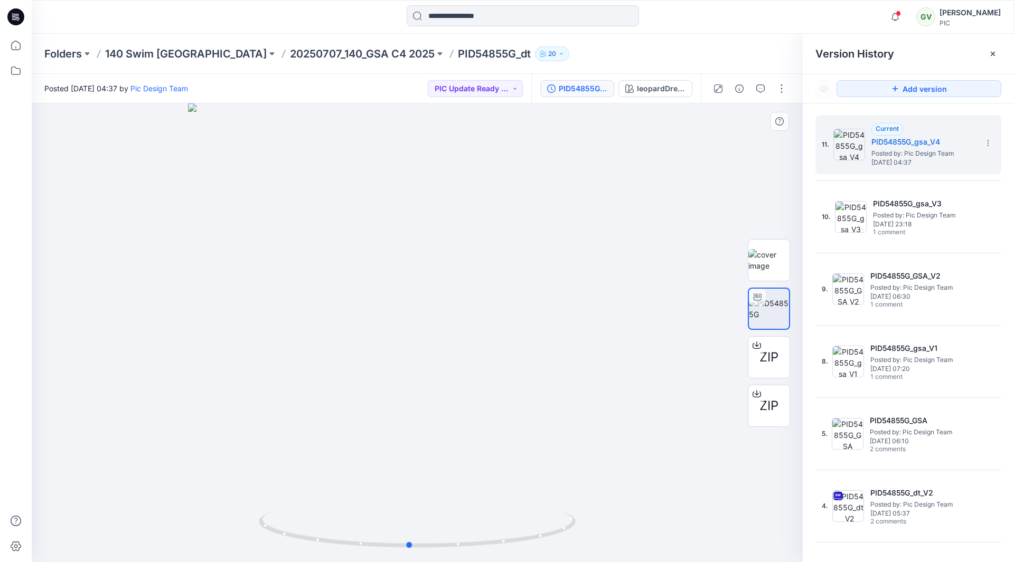
click at [515, 351] on div at bounding box center [417, 332] width 771 height 459
drag, startPoint x: 519, startPoint y: 348, endPoint x: 414, endPoint y: 358, distance: 104.9
click at [409, 361] on div at bounding box center [417, 332] width 771 height 459
drag, startPoint x: 639, startPoint y: 349, endPoint x: 477, endPoint y: 346, distance: 162.1
click at [357, 343] on img at bounding box center [133, 36] width 1710 height 1051
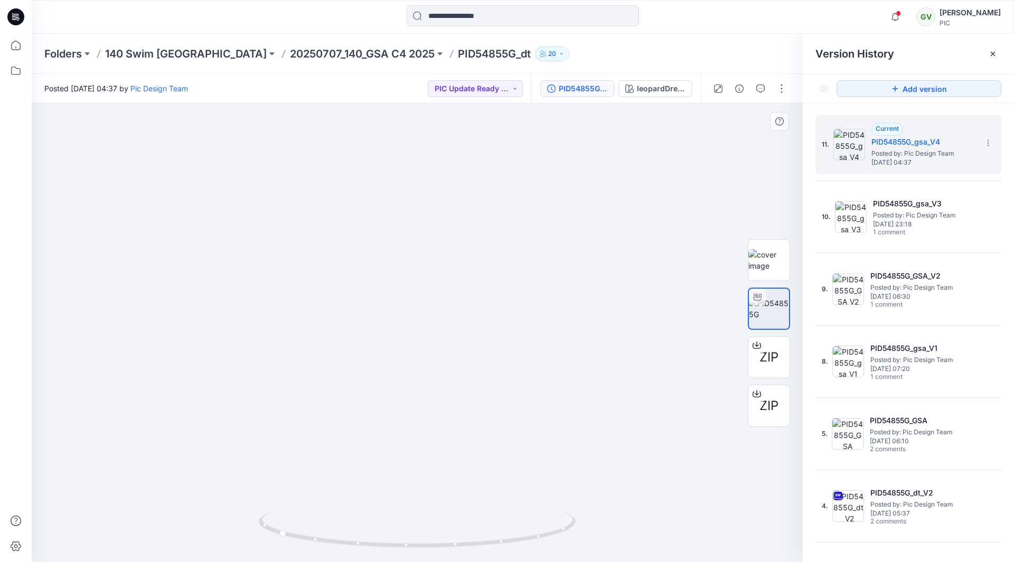
drag, startPoint x: 645, startPoint y: 359, endPoint x: 429, endPoint y: 347, distance: 216.2
click at [913, 151] on span "Posted by: Pic Design Team" at bounding box center [924, 153] width 106 height 11
click at [762, 88] on icon "button" at bounding box center [760, 88] width 8 height 8
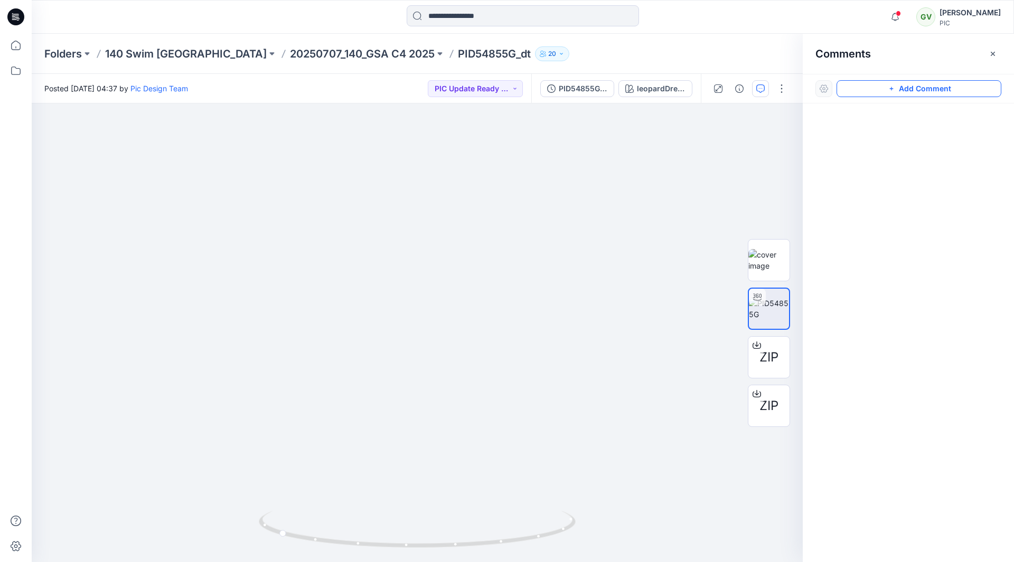
click at [925, 88] on button "Add Comment" at bounding box center [918, 88] width 165 height 17
click at [376, 376] on div "1" at bounding box center [417, 332] width 771 height 459
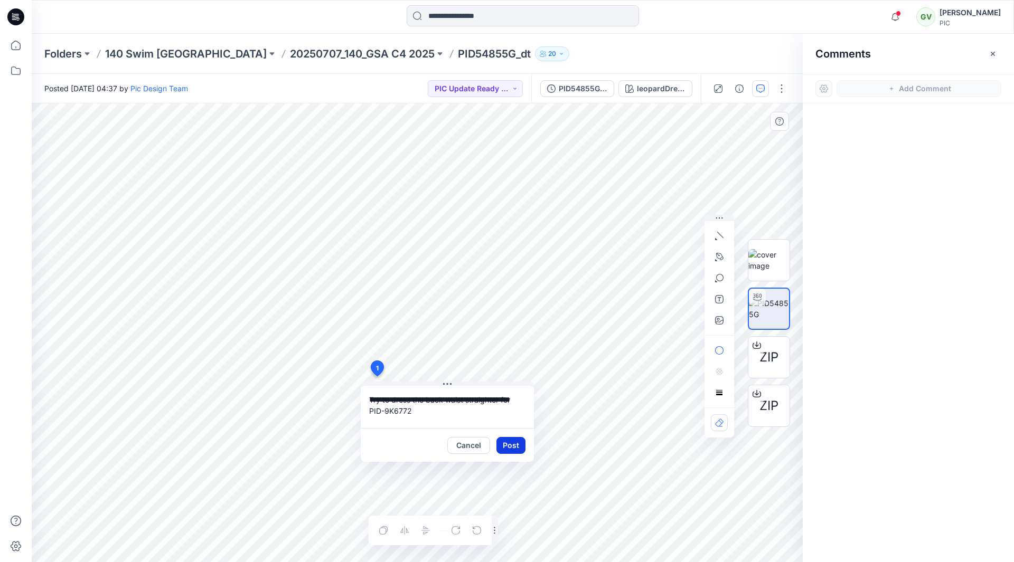
type textarea "**********"
click at [505, 451] on button "Post" at bounding box center [510, 445] width 29 height 17
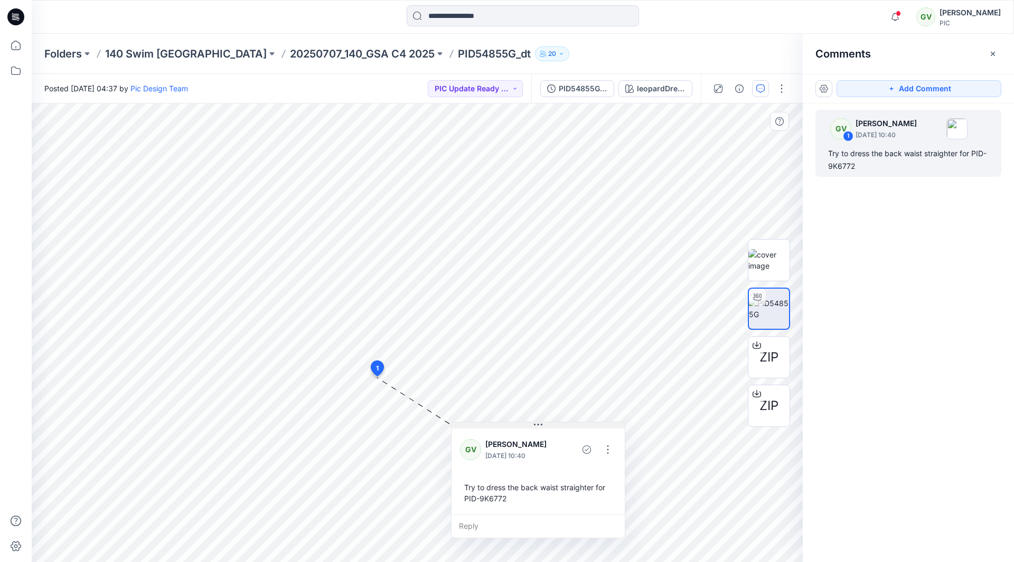
drag, startPoint x: 454, startPoint y: 384, endPoint x: 545, endPoint y: 424, distance: 98.8
click at [545, 424] on button at bounding box center [537, 425] width 173 height 6
click at [486, 437] on div "2 1 GV George Voulgaris August 18, 2025 10:40 Try to dress the back waist strai…" at bounding box center [417, 332] width 771 height 459
click at [884, 88] on button "Add Comment" at bounding box center [918, 88] width 165 height 17
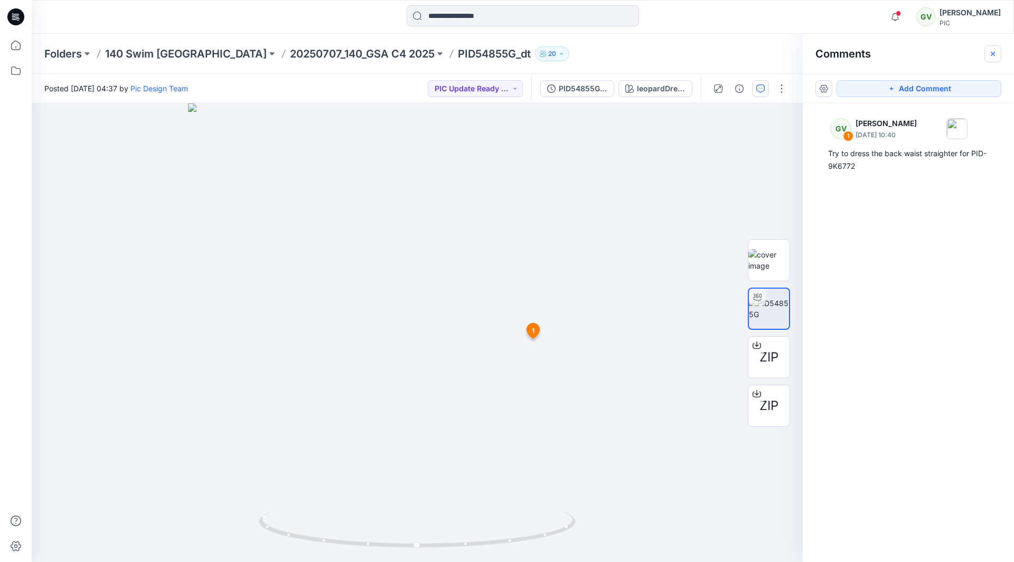
click at [996, 55] on icon "button" at bounding box center [992, 54] width 8 height 8
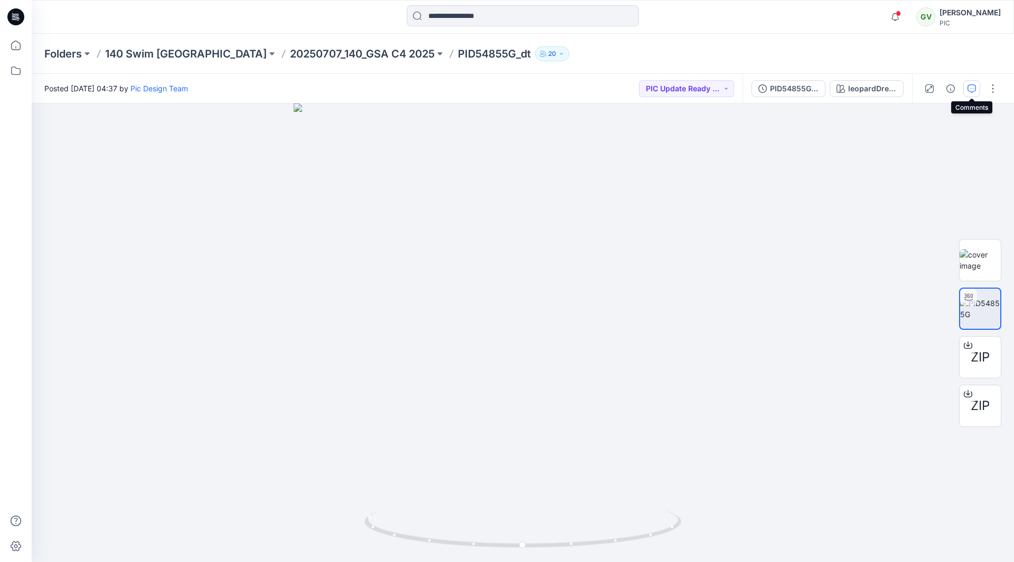
click at [979, 86] on button "button" at bounding box center [971, 88] width 17 height 17
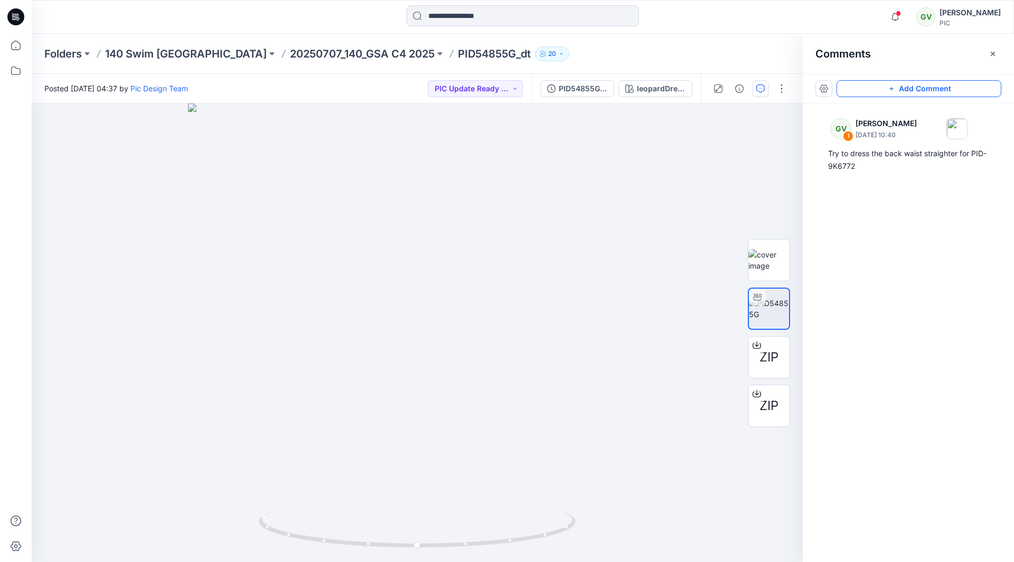
click at [889, 87] on icon "button" at bounding box center [891, 88] width 8 height 8
click at [75, 150] on div "2" at bounding box center [417, 332] width 771 height 459
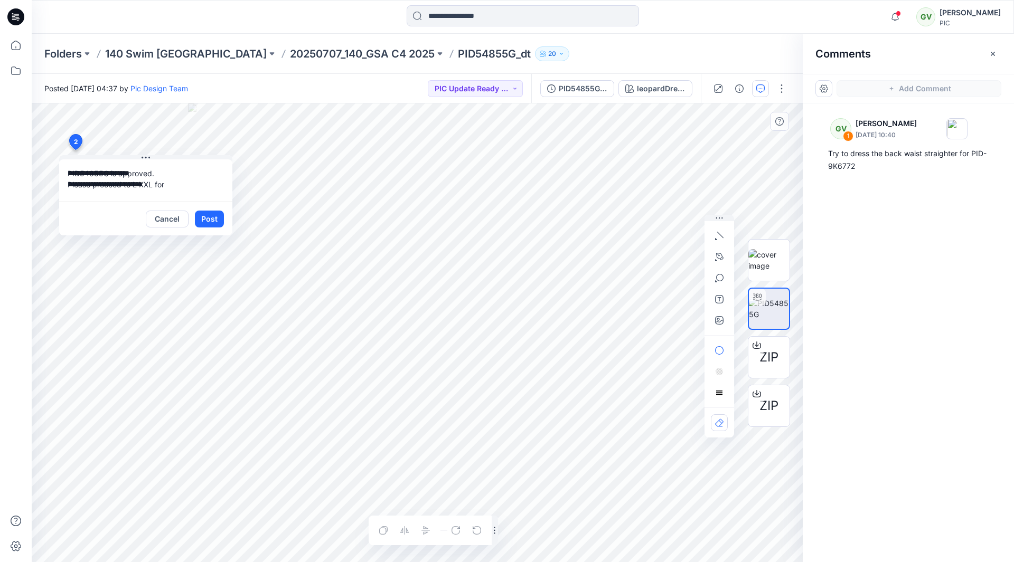
click at [184, 183] on textarea "**********" at bounding box center [145, 180] width 173 height 42
paste textarea "**********"
click at [151, 175] on textarea "**********" at bounding box center [145, 180] width 173 height 42
type textarea "**********"
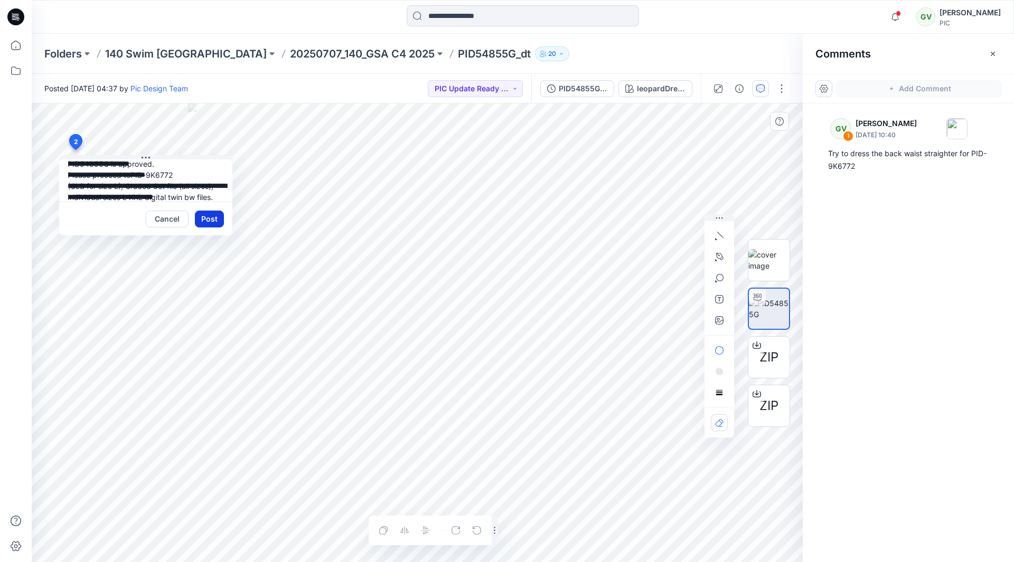
click at [212, 220] on button "Post" at bounding box center [209, 219] width 29 height 17
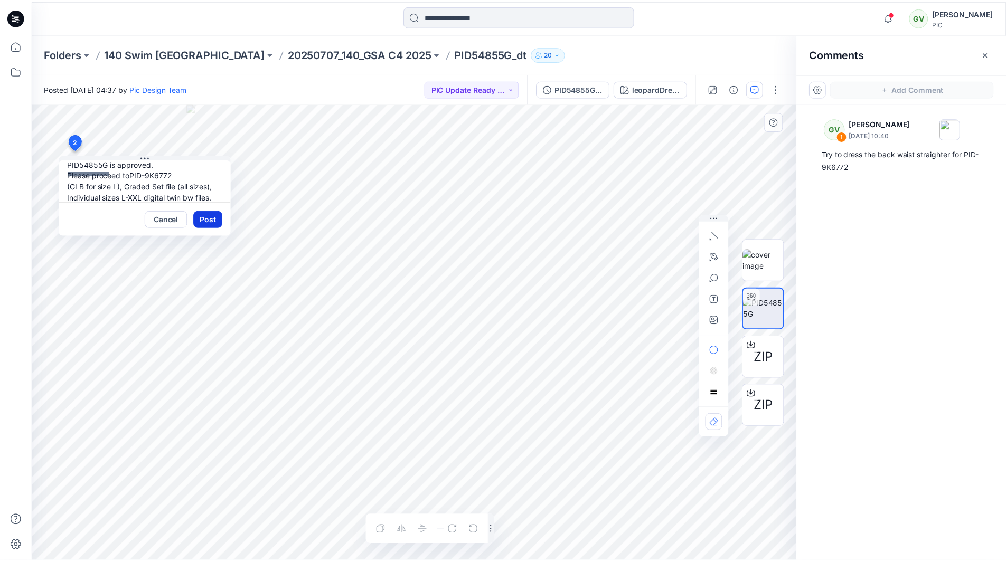
scroll to position [0, 0]
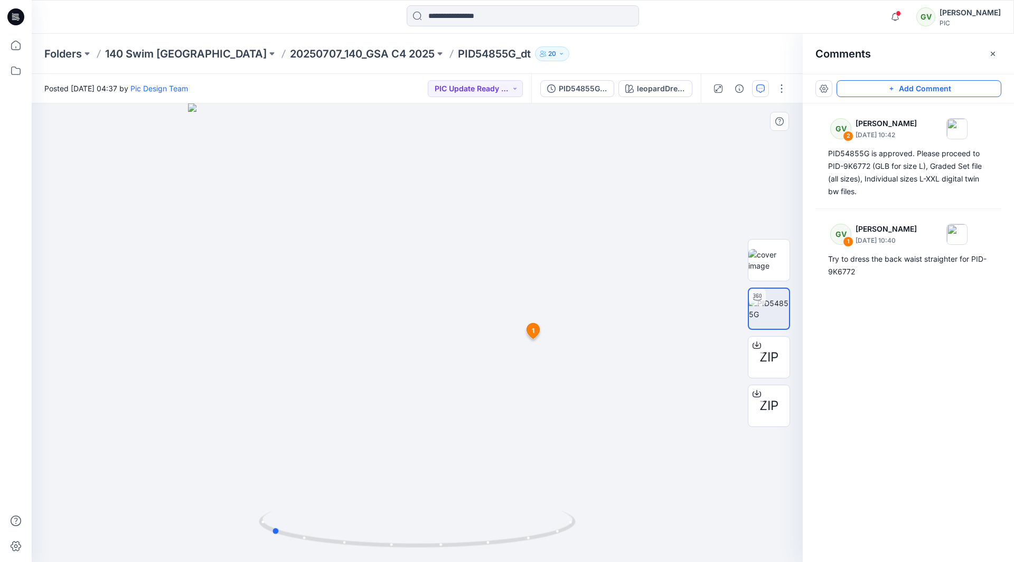
drag, startPoint x: 532, startPoint y: 344, endPoint x: 385, endPoint y: 348, distance: 146.3
click at [385, 348] on div at bounding box center [417, 332] width 771 height 459
click at [243, 44] on div "Folders 140 Swim USA 20250707_140_GSA C4 2025 PID54855G_dt 20" at bounding box center [523, 54] width 982 height 40
click at [290, 54] on p "20250707_140_GSA C4 2025" at bounding box center [362, 53] width 145 height 15
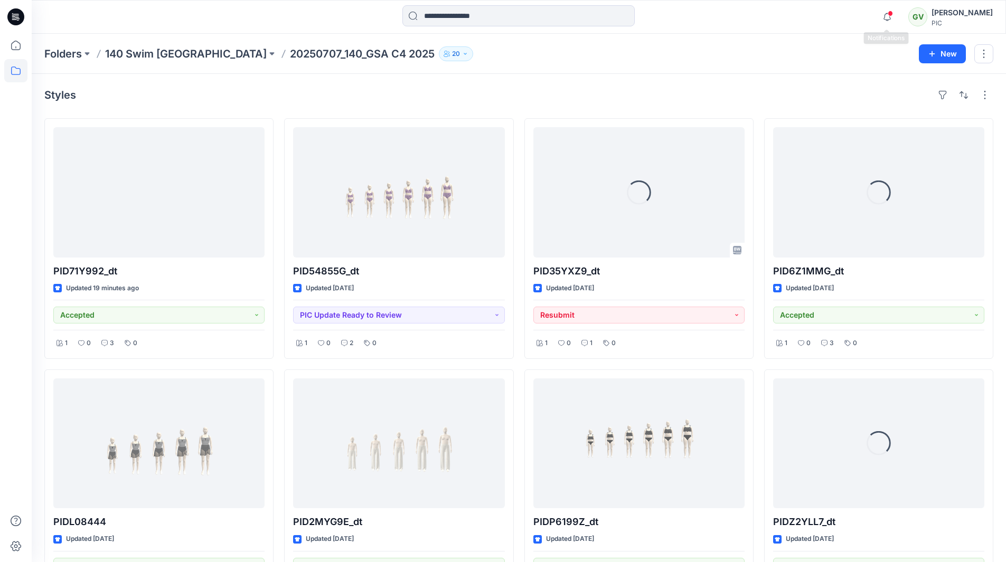
click at [890, 14] on span at bounding box center [889, 14] width 5 height 6
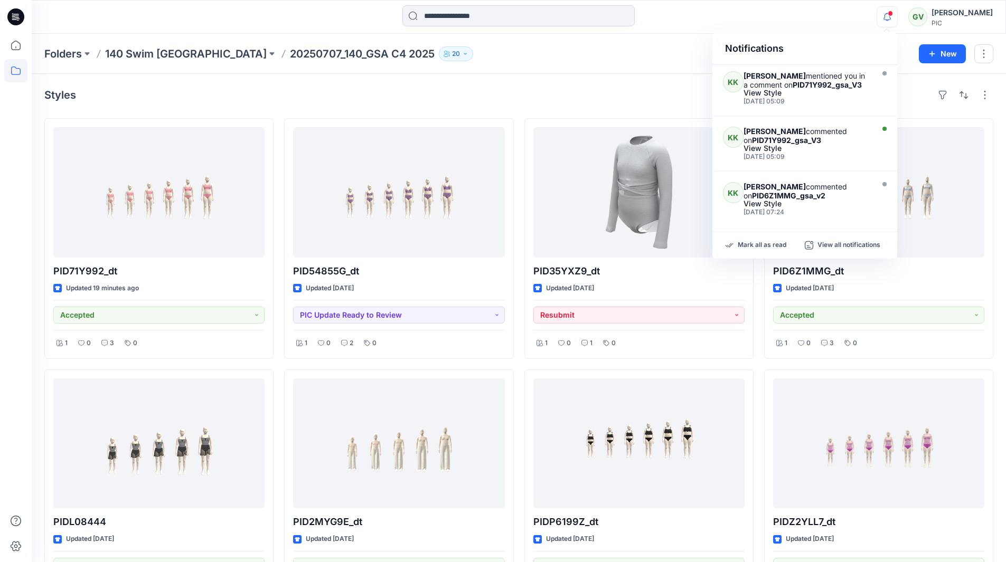
click at [890, 15] on span at bounding box center [889, 14] width 5 height 6
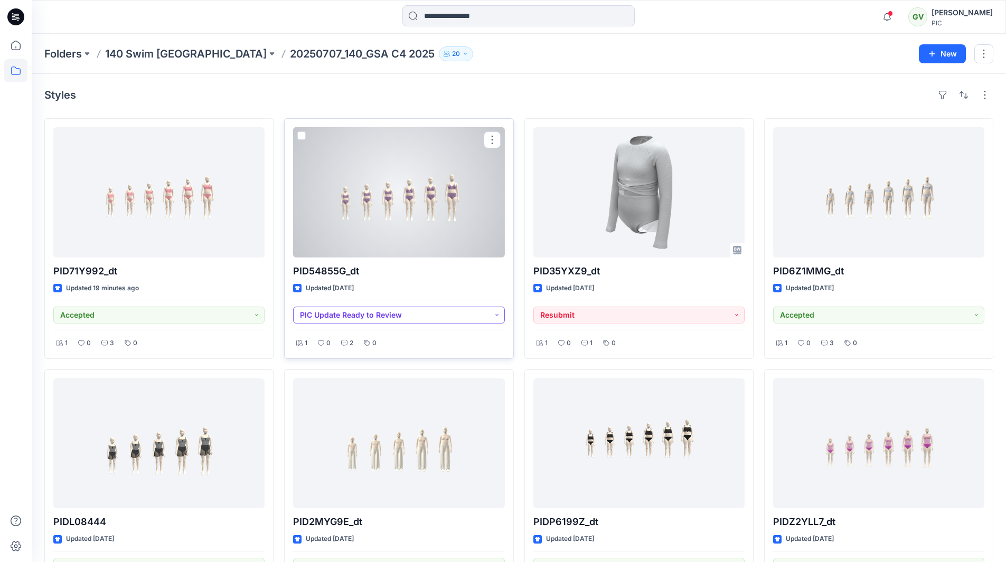
click at [401, 315] on button "PIC Update Ready to Review" at bounding box center [398, 315] width 211 height 17
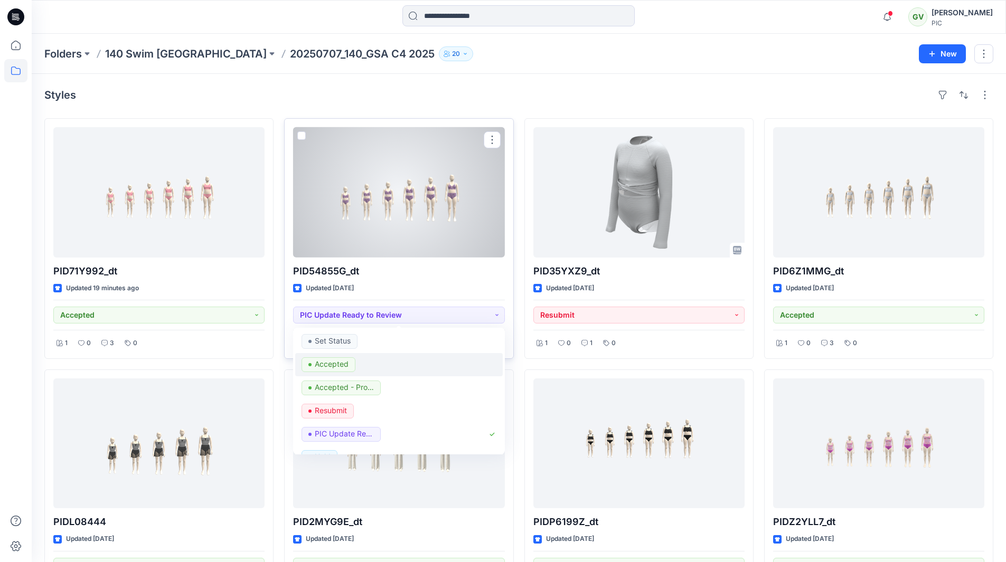
click at [345, 363] on p "Accepted" at bounding box center [332, 364] width 34 height 14
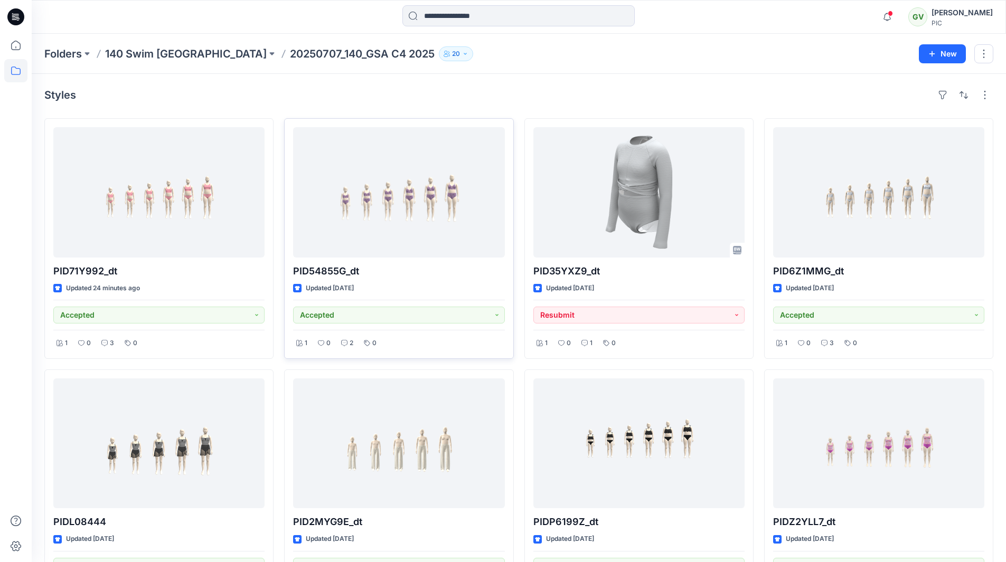
click at [889, 14] on span at bounding box center [889, 14] width 5 height 6
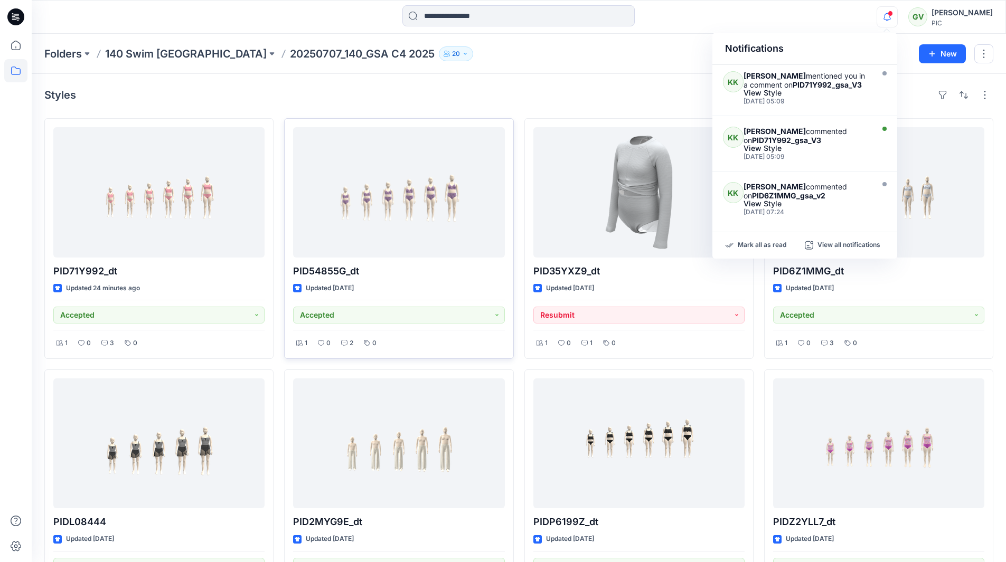
click at [891, 14] on span at bounding box center [889, 14] width 5 height 6
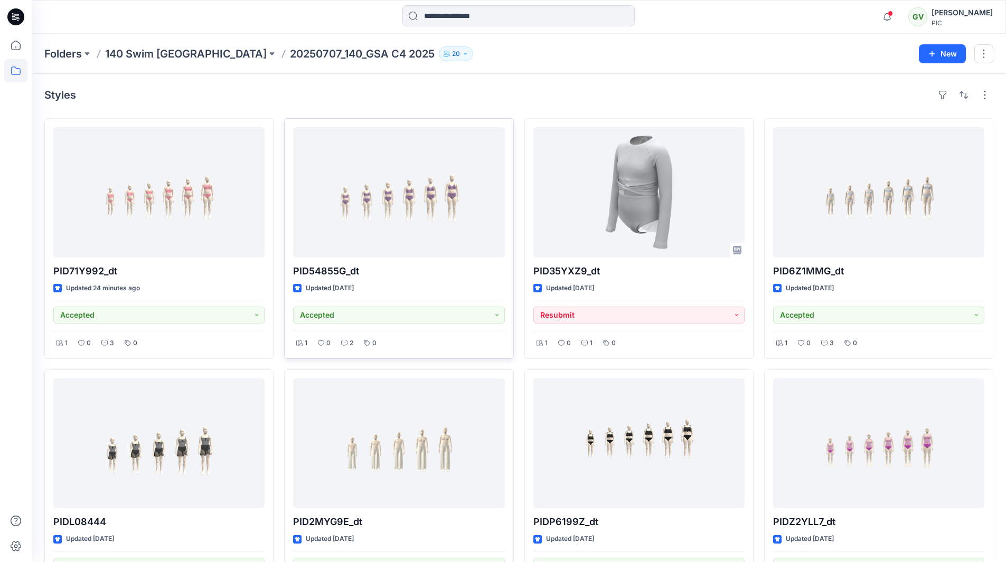
click at [910, 16] on div "GV" at bounding box center [917, 16] width 19 height 19
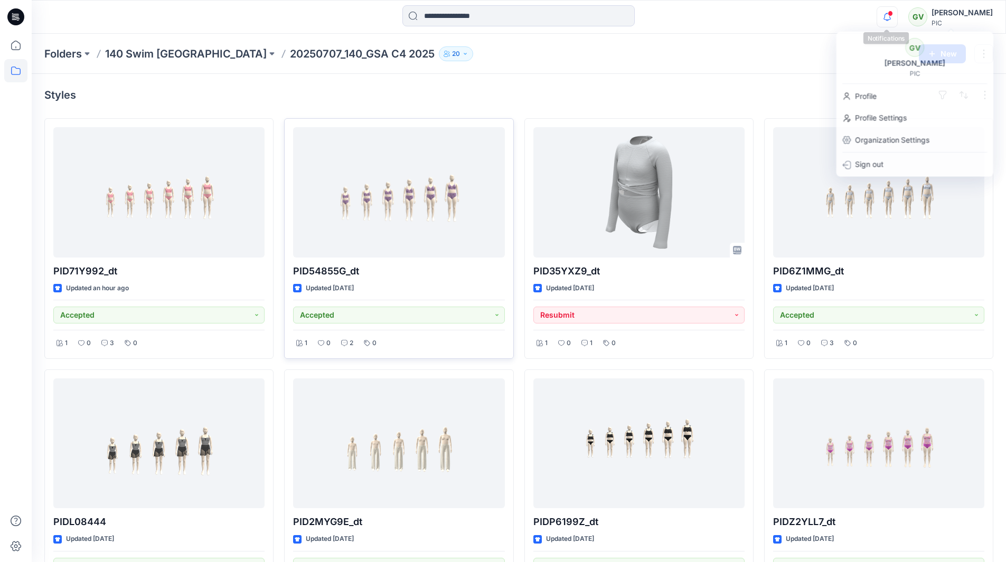
click at [894, 15] on icon "button" at bounding box center [887, 16] width 20 height 21
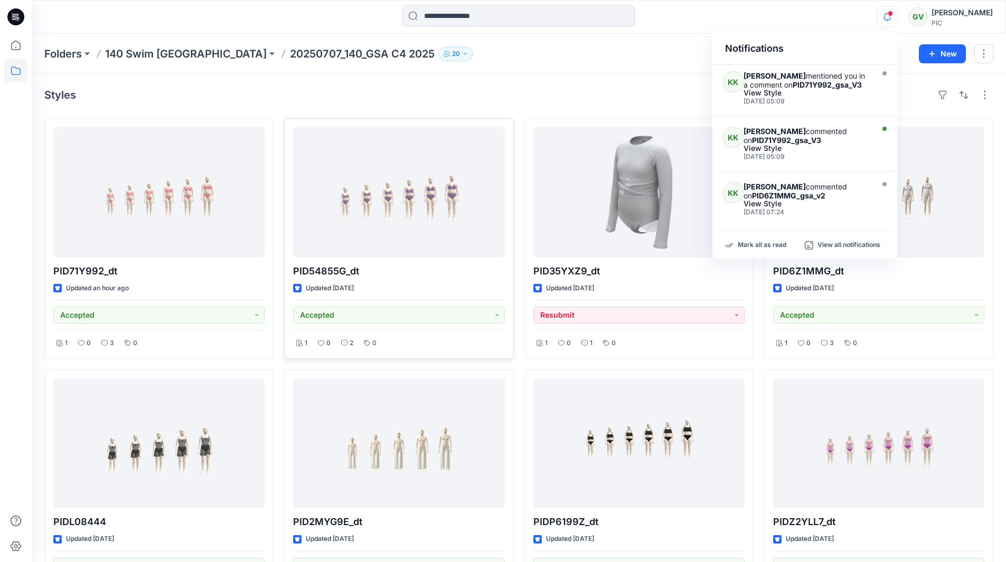
click at [892, 15] on icon "button" at bounding box center [887, 16] width 20 height 21
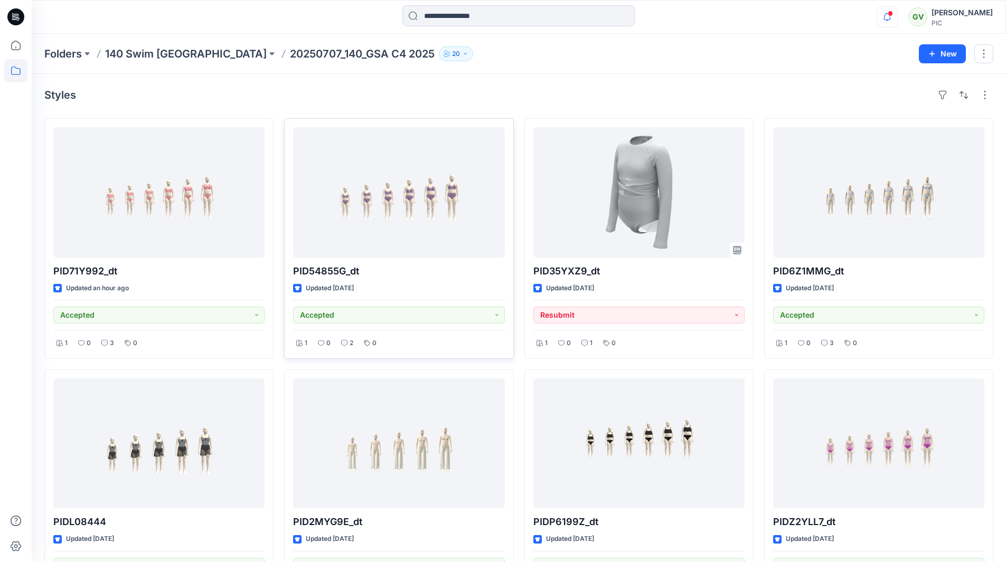
click at [892, 15] on icon "button" at bounding box center [887, 16] width 20 height 21
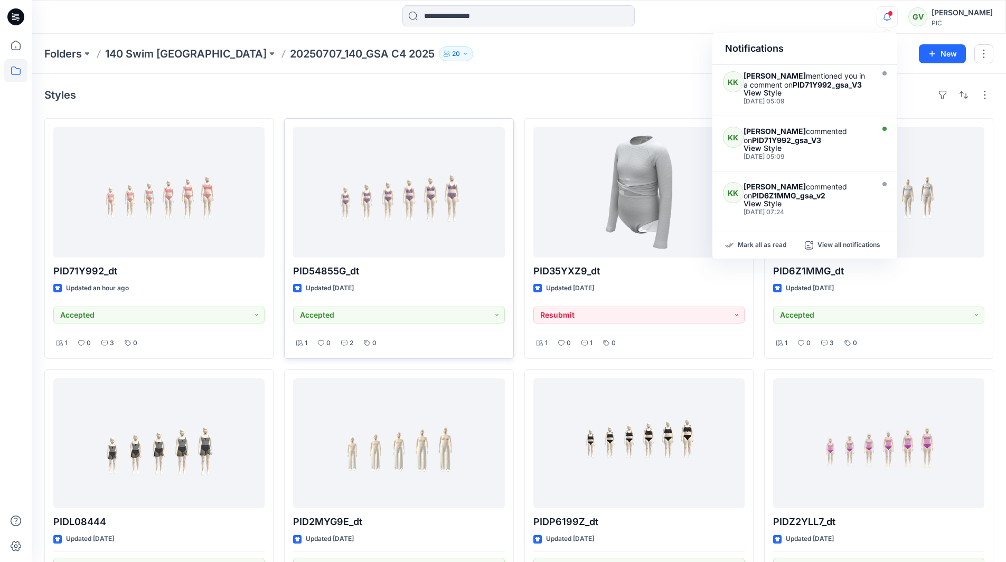
click at [892, 15] on icon "button" at bounding box center [887, 16] width 20 height 21
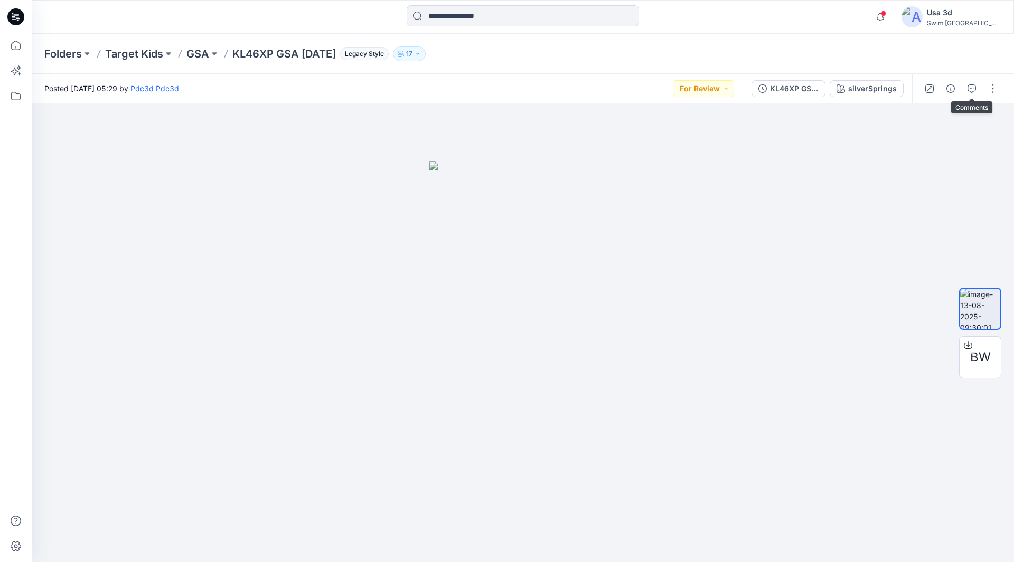
click at [974, 83] on button "button" at bounding box center [971, 88] width 17 height 17
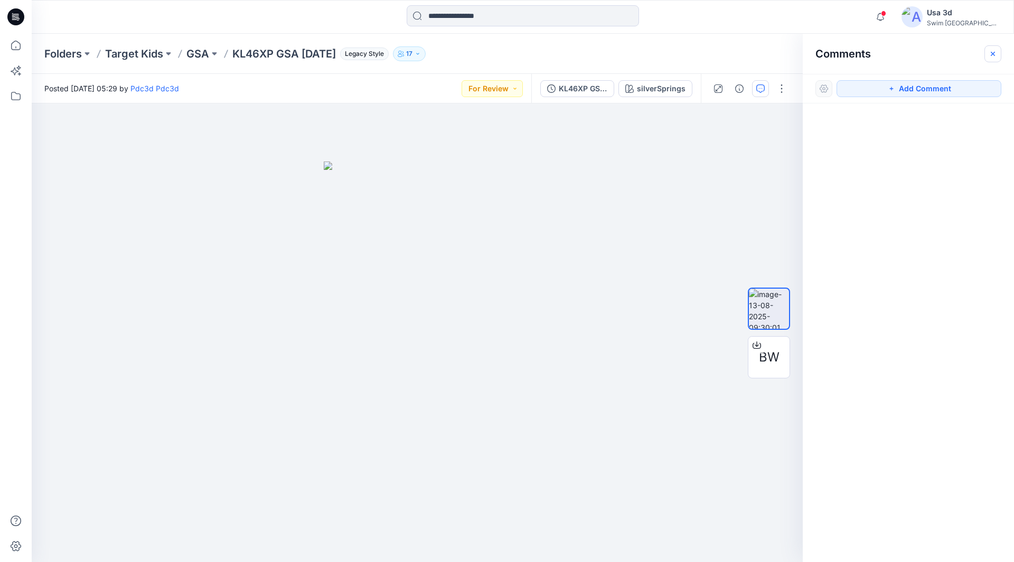
click at [989, 53] on icon "button" at bounding box center [992, 54] width 8 height 8
